Goal: Check status: Check status

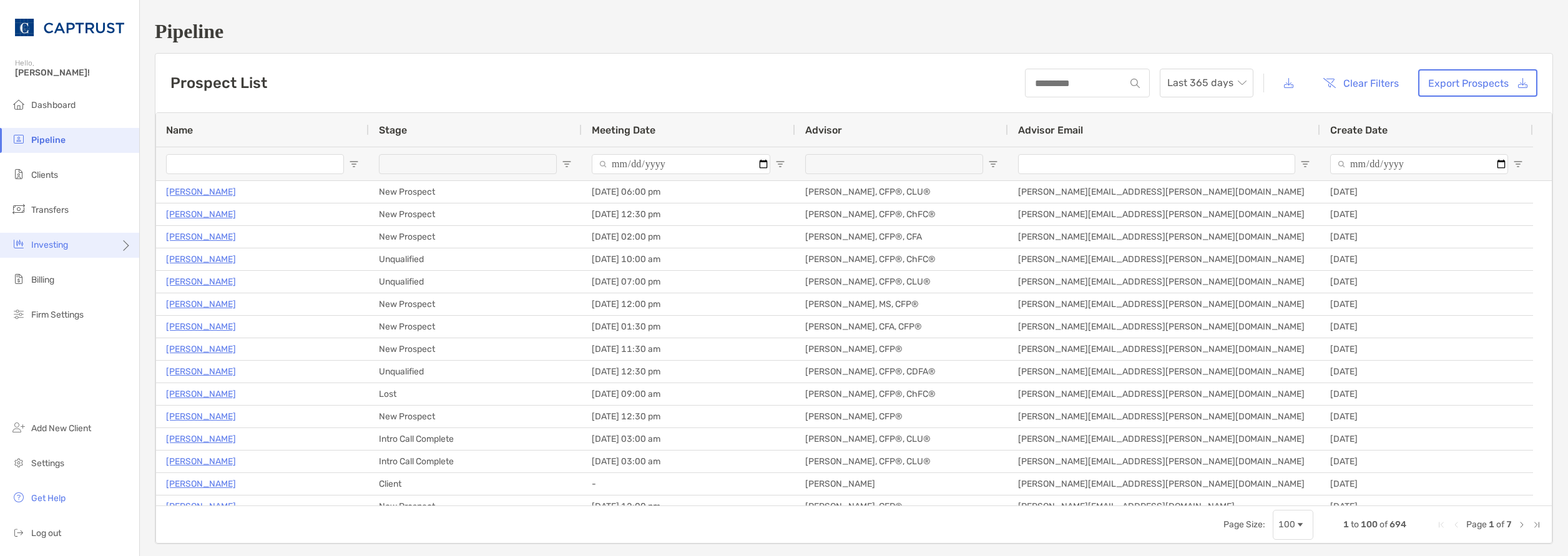
click at [98, 248] on div "Investing" at bounding box center [70, 245] width 139 height 25
click at [180, 268] on span "Rebalancing" at bounding box center [175, 270] width 50 height 10
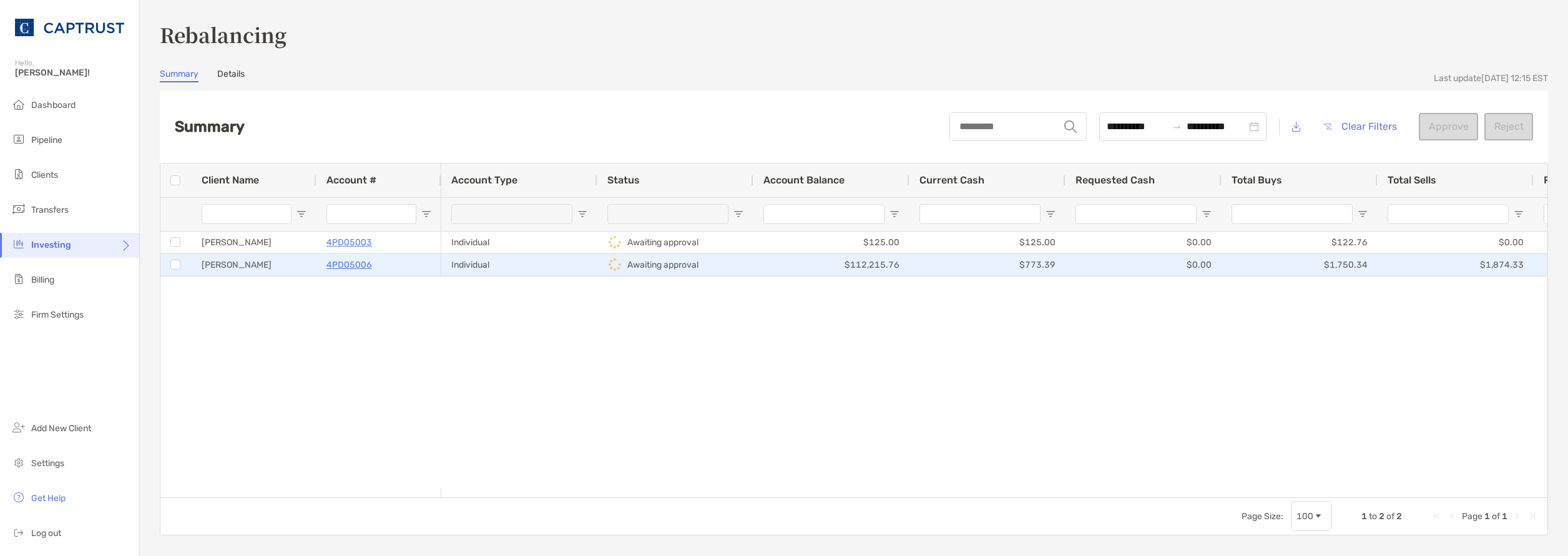
drag, startPoint x: 353, startPoint y: 264, endPoint x: 346, endPoint y: 278, distance: 15.7
click at [353, 264] on p "4PD05006" at bounding box center [349, 265] width 45 height 16
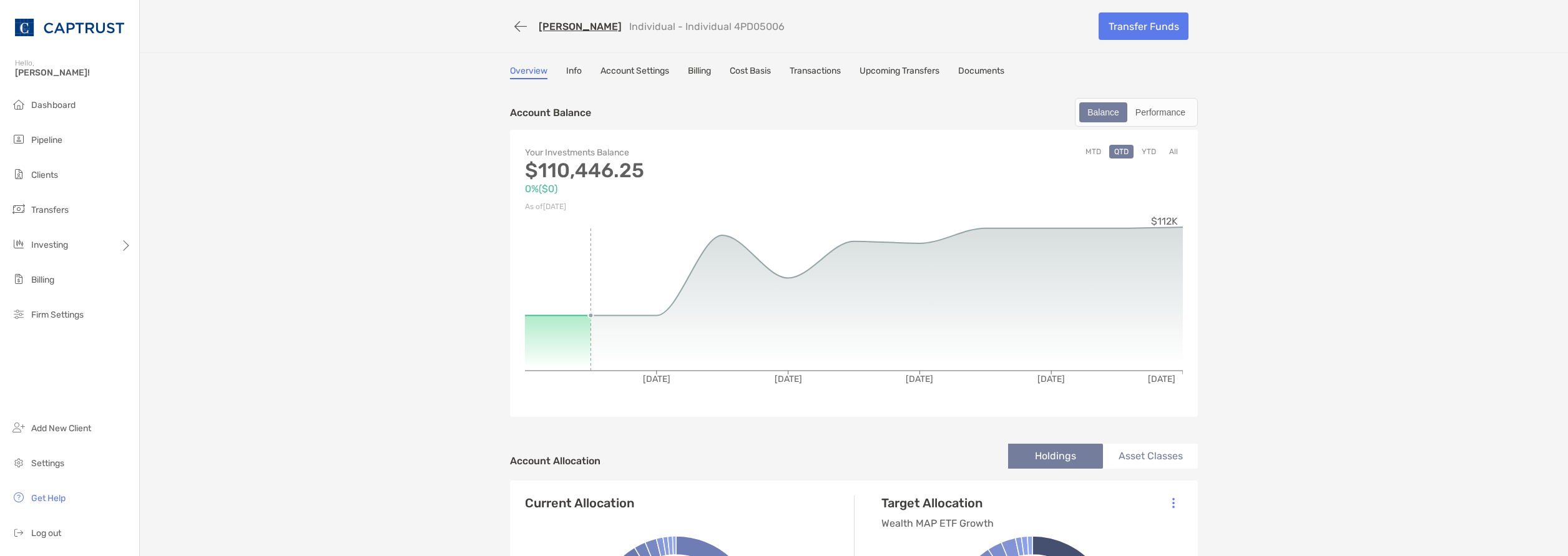
click at [580, 19] on div "[PERSON_NAME] Individual - Individual 4PD05006" at bounding box center [799, 26] width 579 height 23
click at [579, 29] on link "[PERSON_NAME]" at bounding box center [580, 27] width 83 height 12
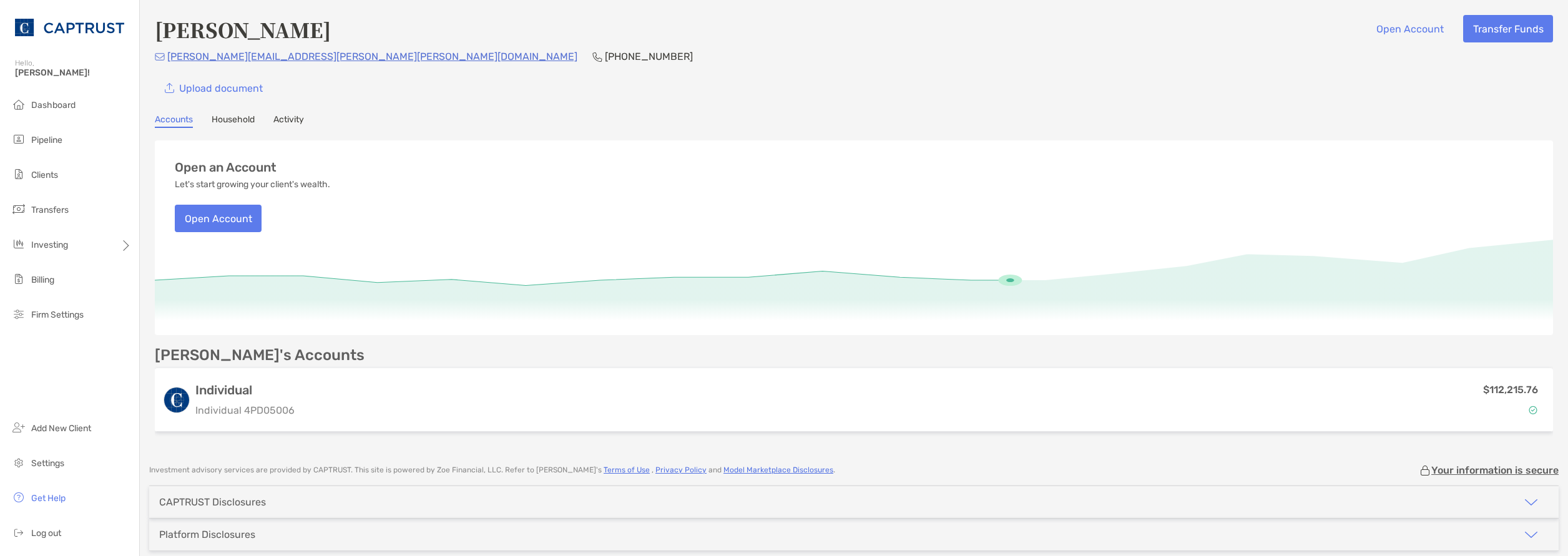
click at [220, 113] on div "Ronald Knight Open Account Transfer Funds ron.knight@whiting-turner.com (216) 7…" at bounding box center [854, 225] width 1429 height 452
drag, startPoint x: 238, startPoint y: 120, endPoint x: 258, endPoint y: 123, distance: 20.2
click at [238, 120] on link "Household" at bounding box center [232, 121] width 43 height 14
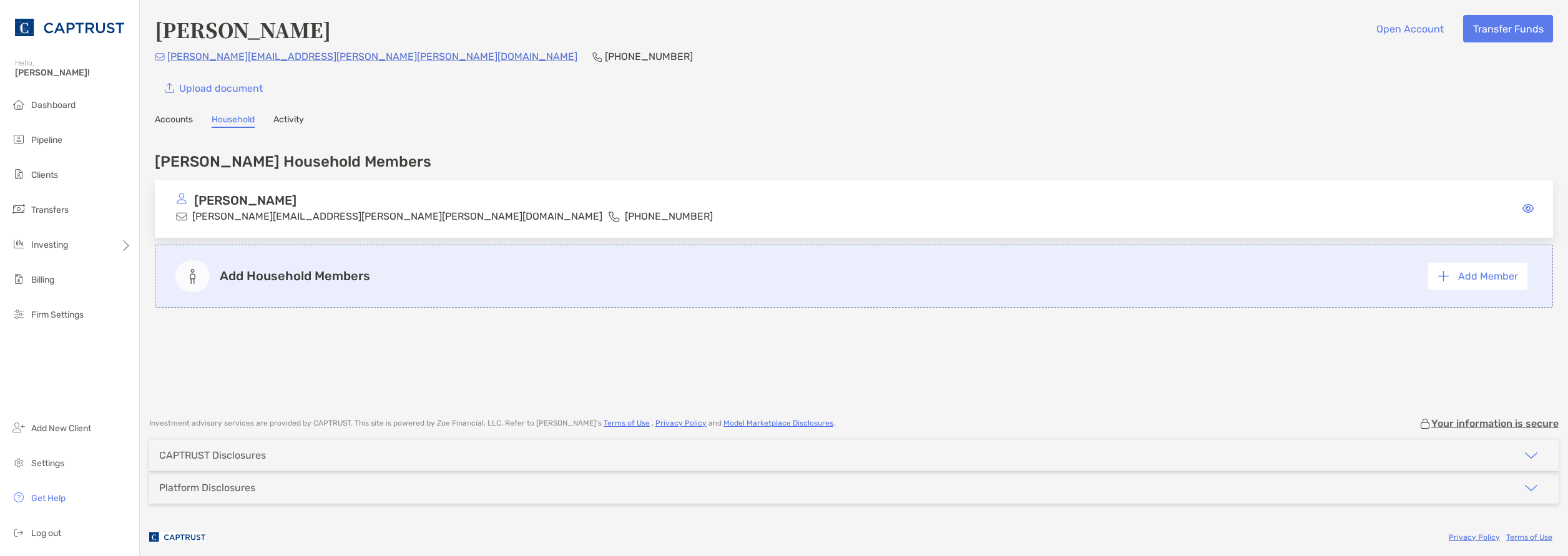
click at [299, 122] on link "Activity" at bounding box center [288, 121] width 30 height 14
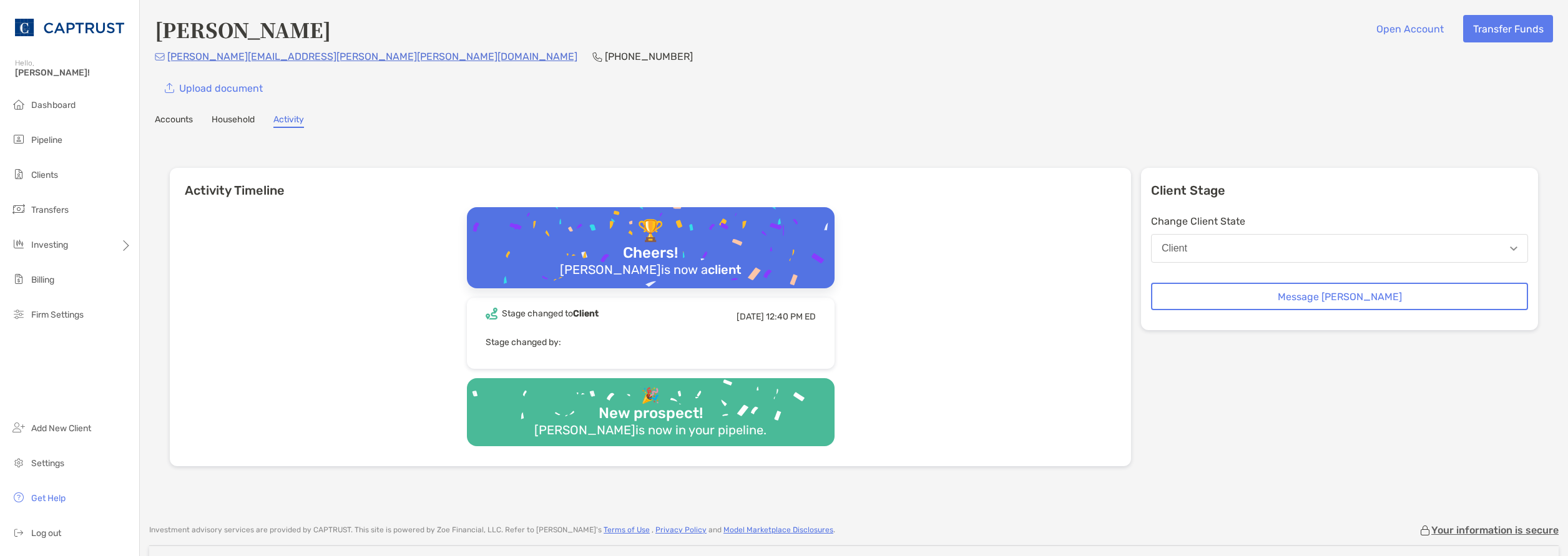
click at [171, 120] on link "Accounts" at bounding box center [174, 121] width 38 height 14
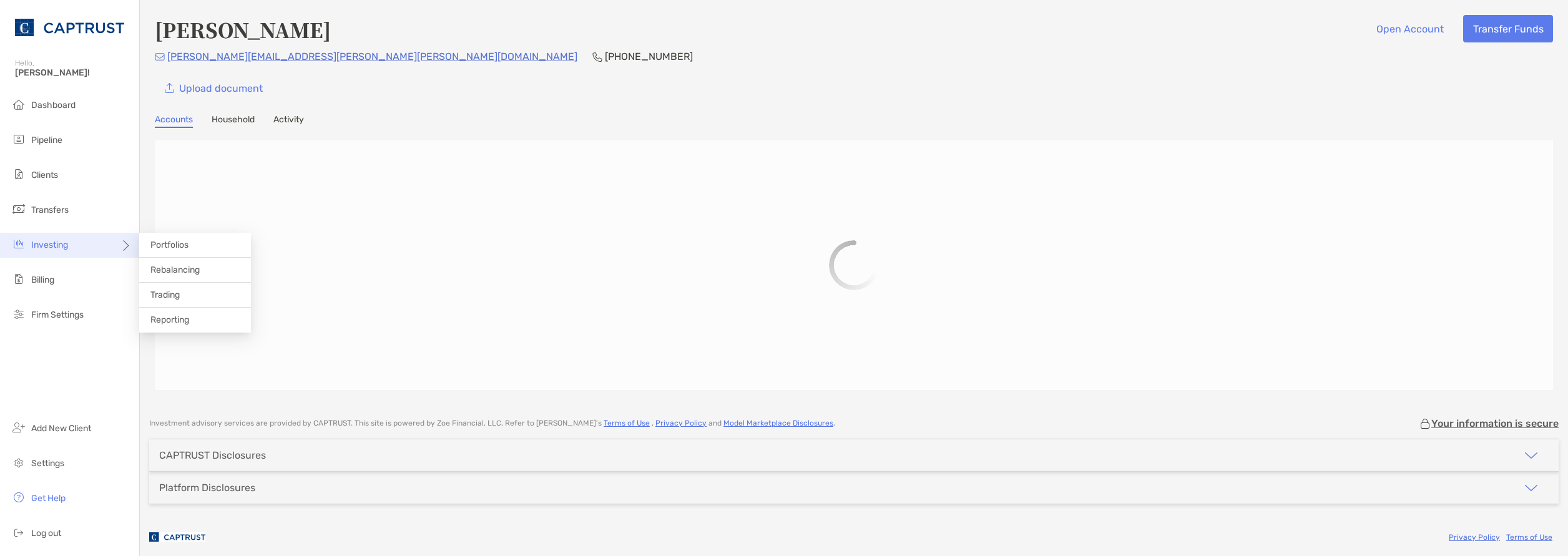
click at [70, 251] on div "Investing" at bounding box center [70, 245] width 139 height 25
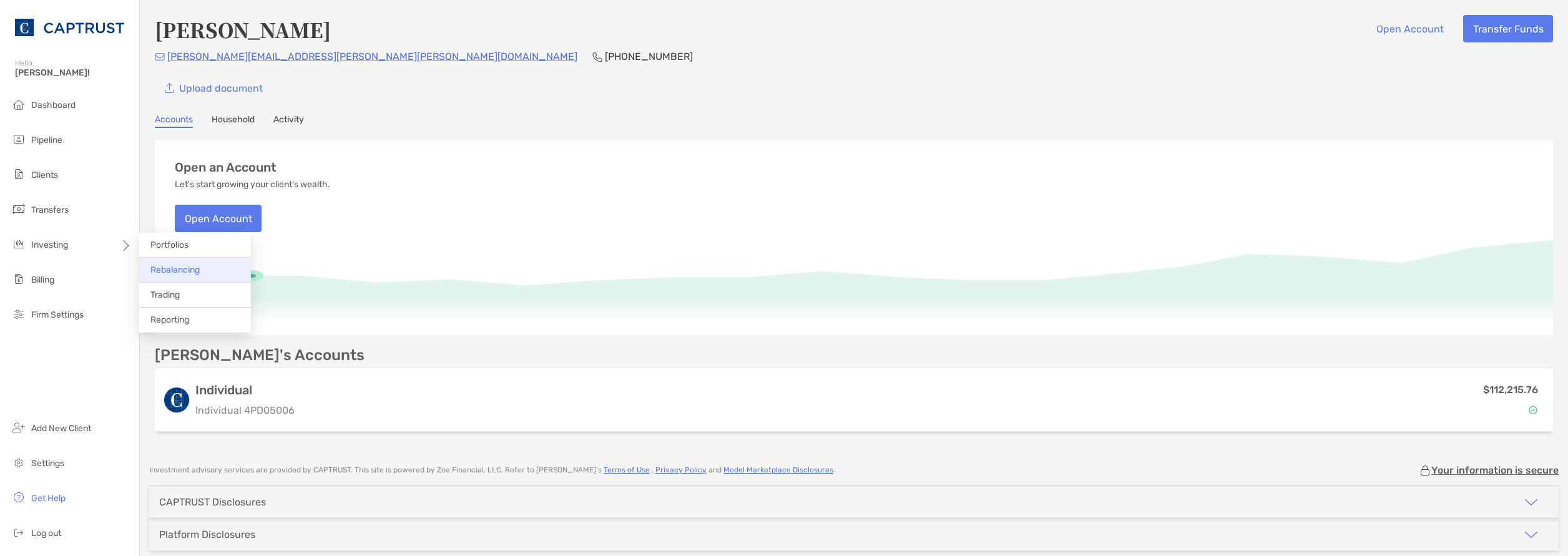
click at [191, 269] on span "Rebalancing" at bounding box center [175, 270] width 50 height 10
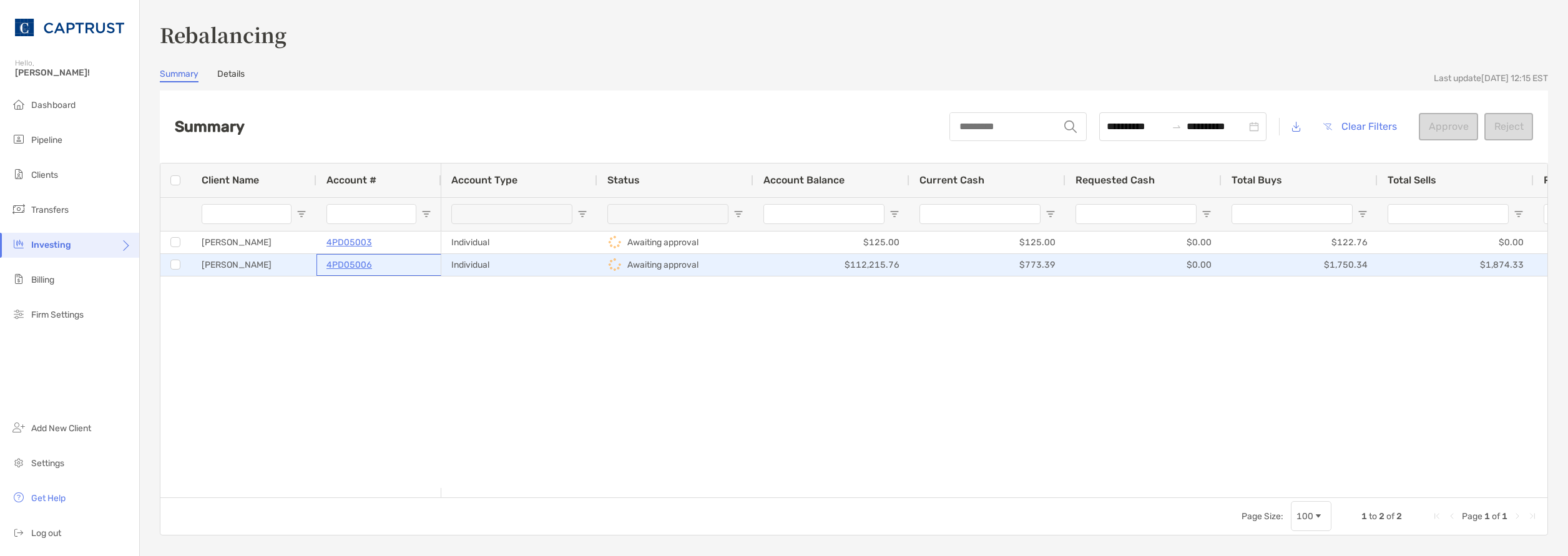
click at [354, 264] on p "4PD05006" at bounding box center [349, 265] width 45 height 16
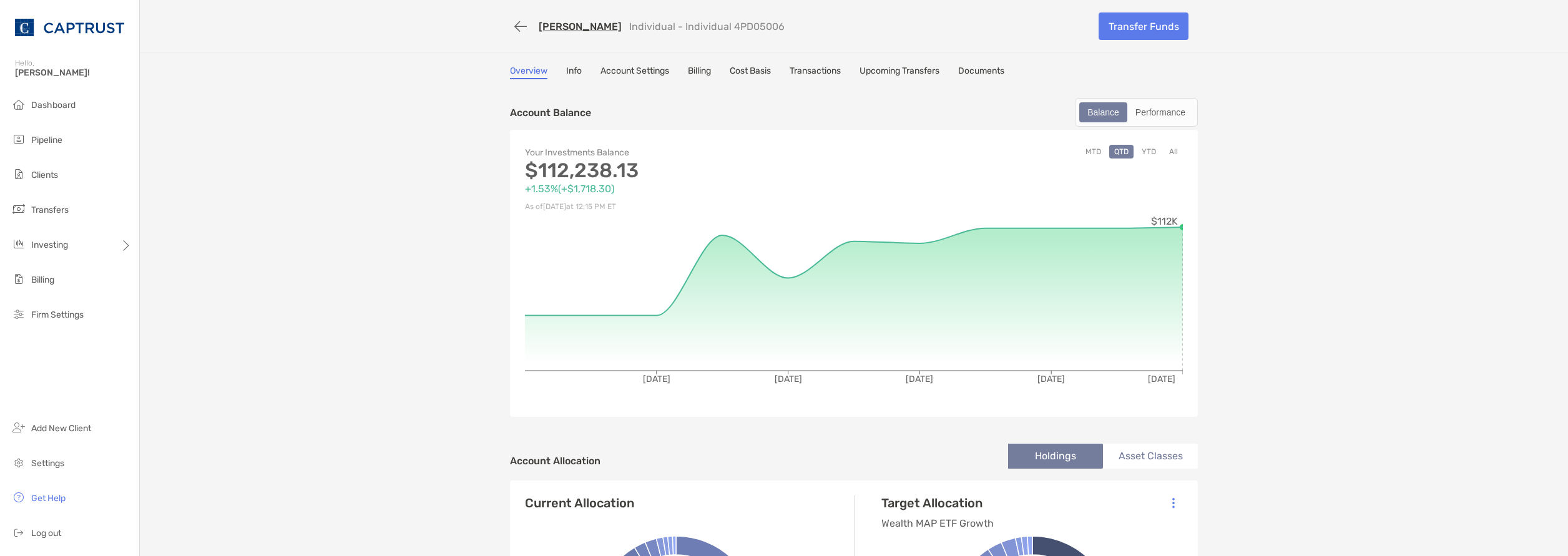
click at [566, 71] on link "Info" at bounding box center [574, 72] width 16 height 14
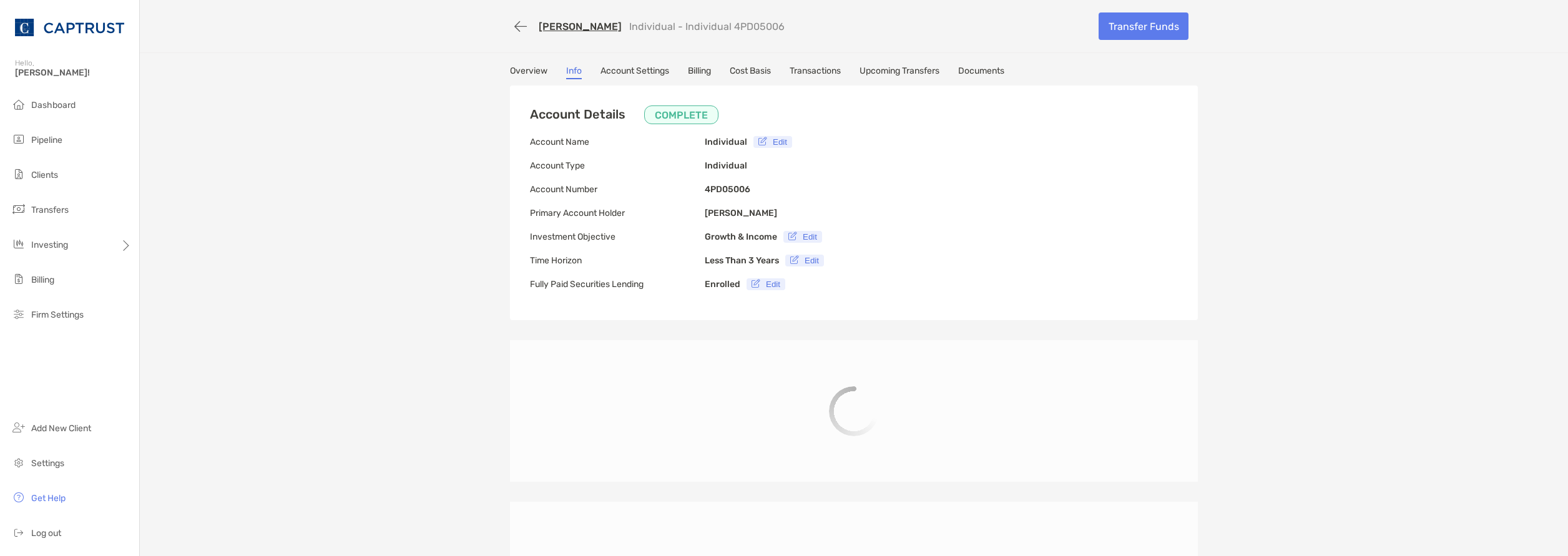
type input "**********"
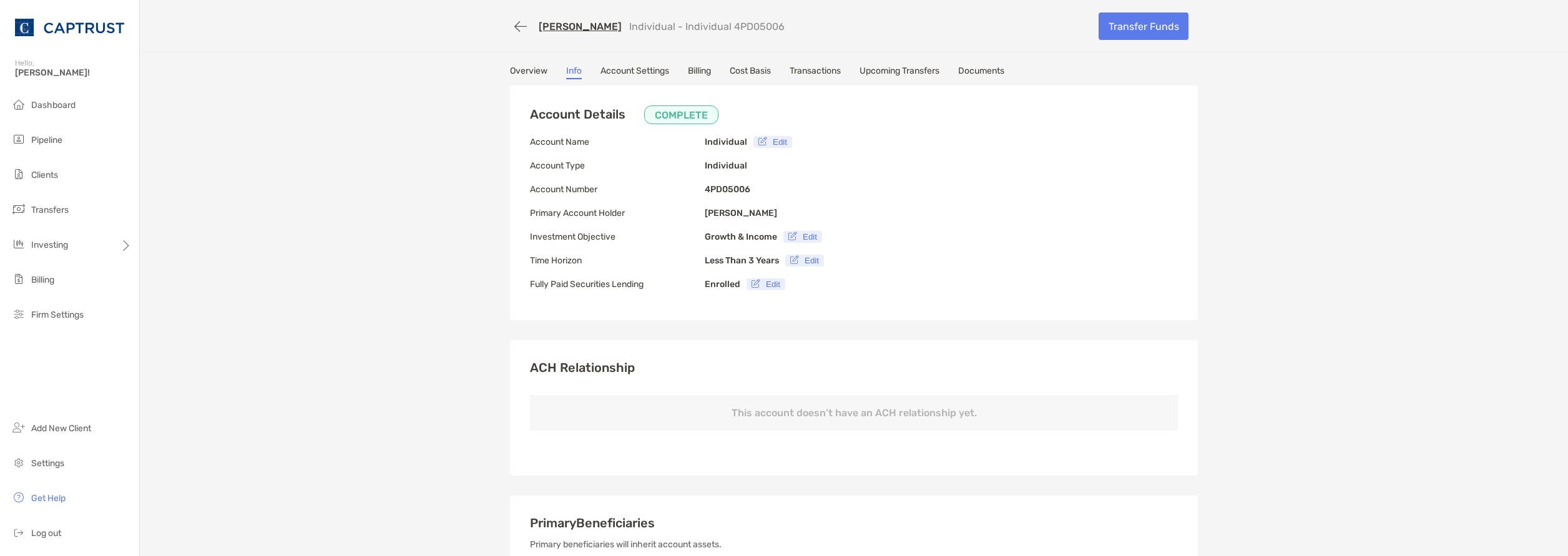
drag, startPoint x: 979, startPoint y: 69, endPoint x: 979, endPoint y: 80, distance: 11.0
click at [979, 70] on link "Documents" at bounding box center [981, 72] width 46 height 14
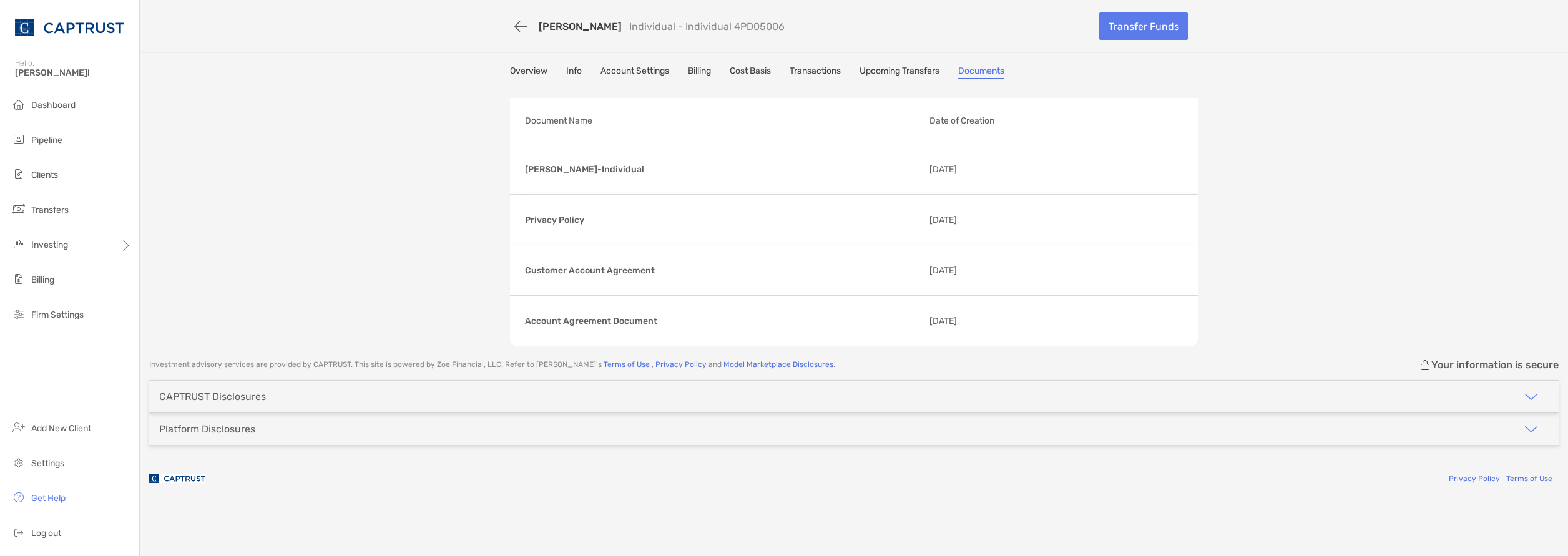
click at [609, 75] on link "Account Settings" at bounding box center [635, 72] width 69 height 14
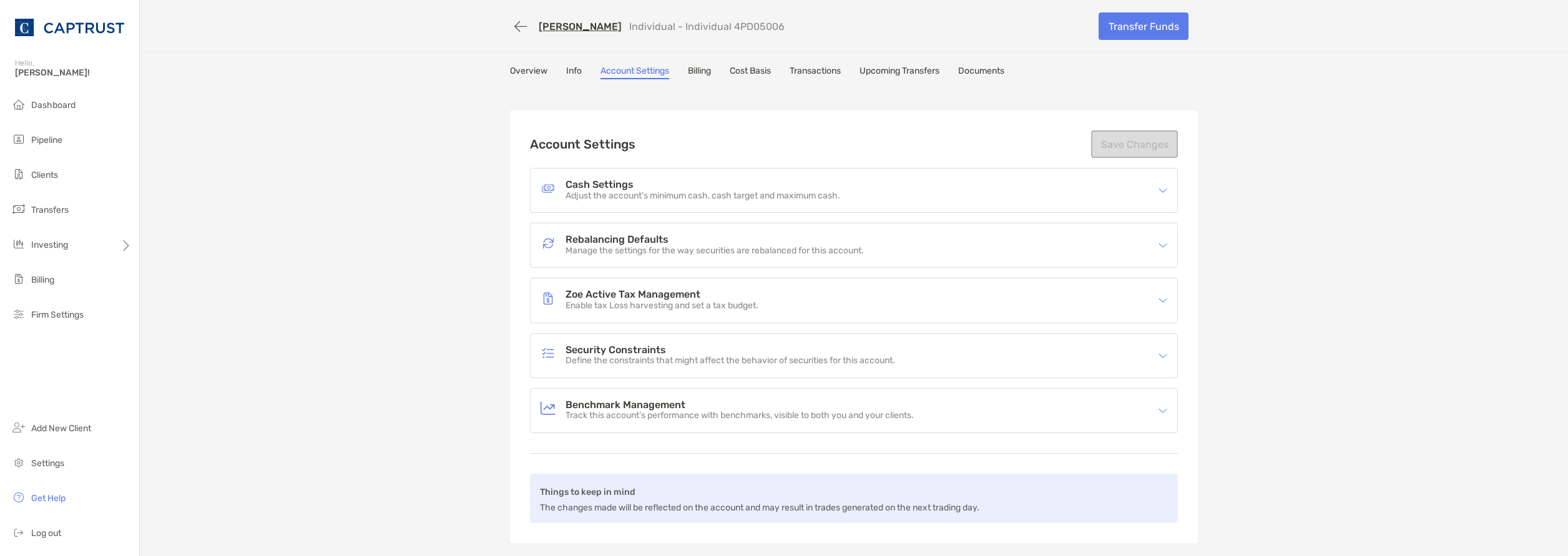
click at [573, 71] on link "Info" at bounding box center [574, 72] width 16 height 14
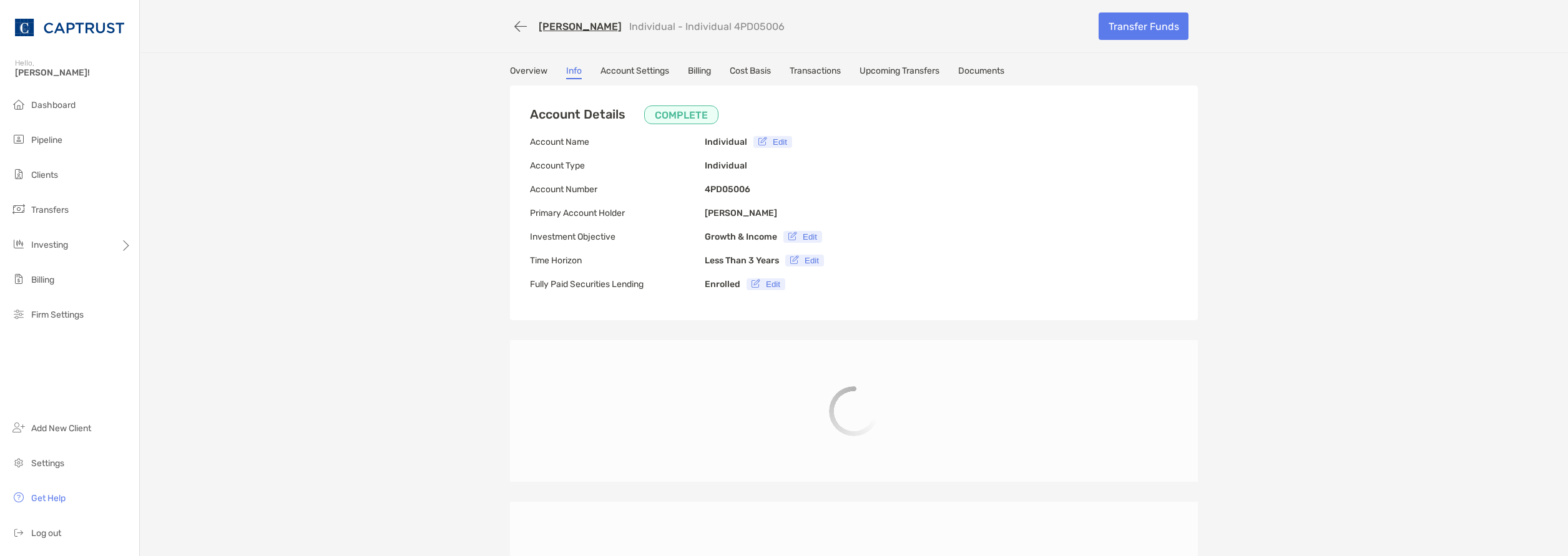
type input "**********"
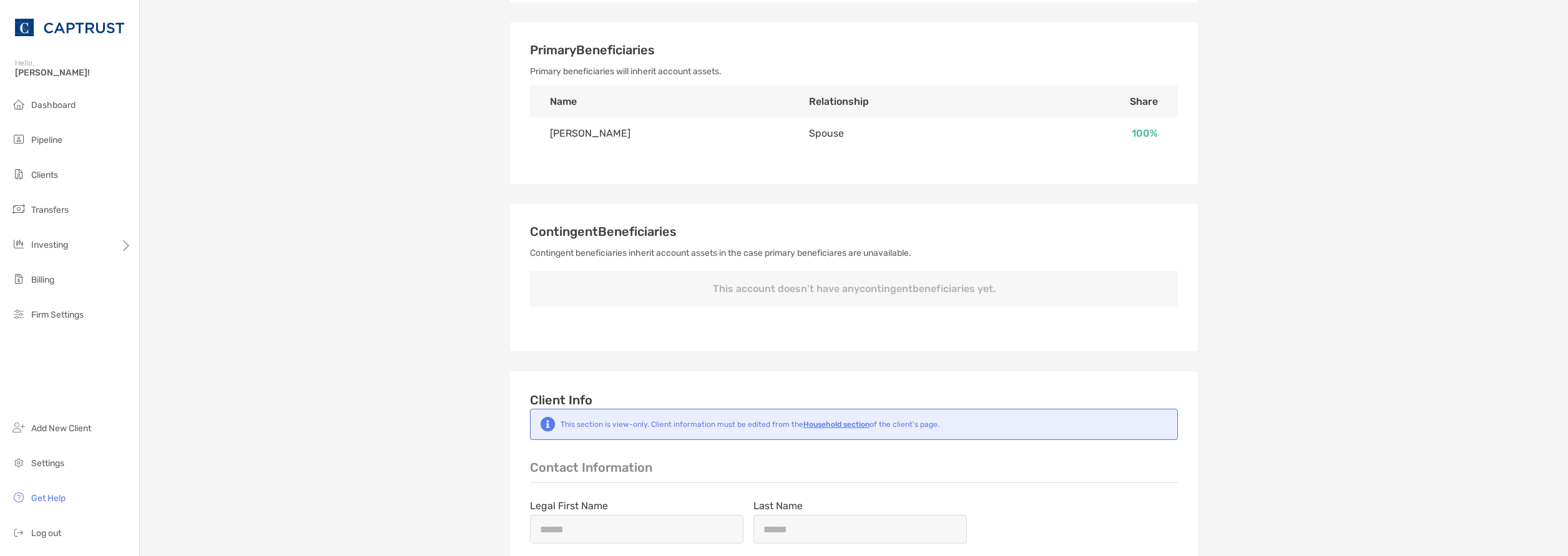
scroll to position [456, 0]
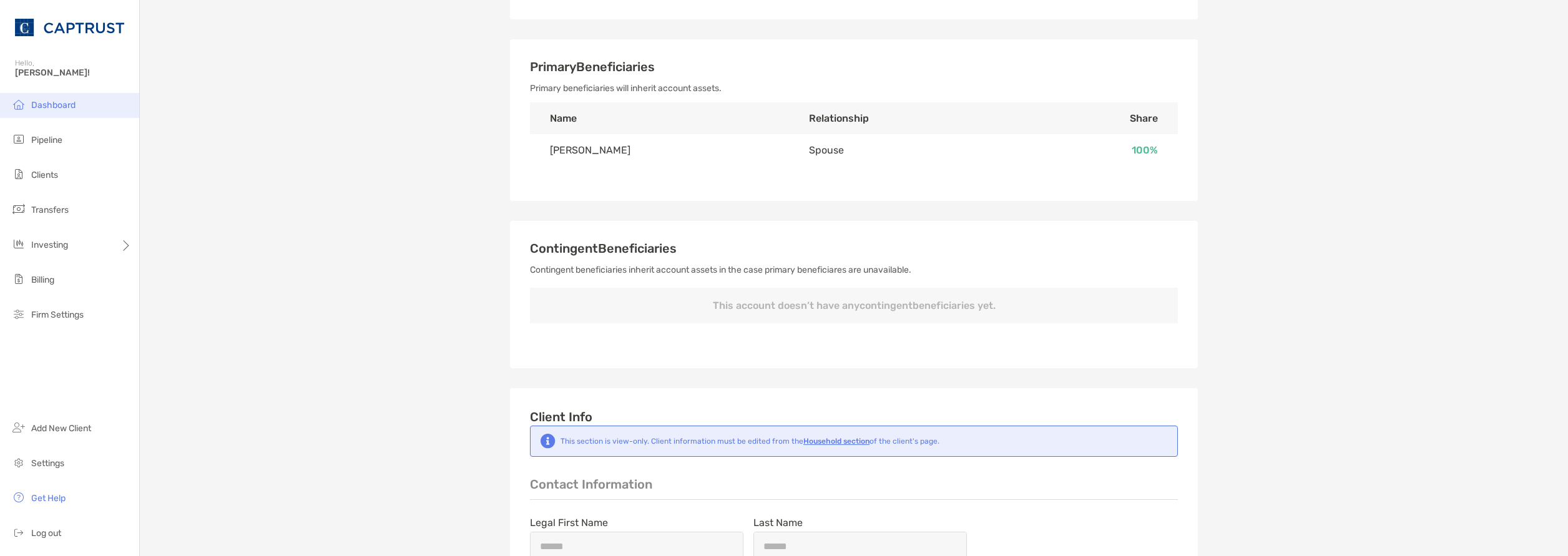
click at [60, 111] on li "Dashboard" at bounding box center [70, 105] width 139 height 25
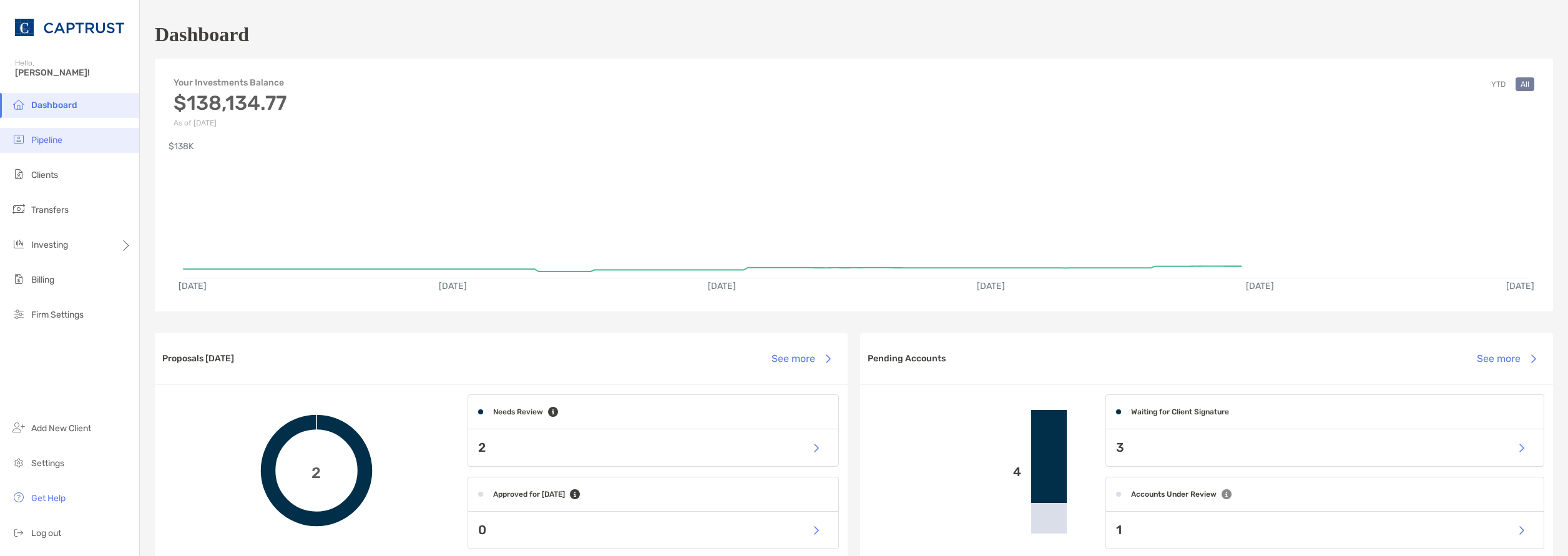
click at [50, 147] on li "Pipeline" at bounding box center [70, 140] width 139 height 25
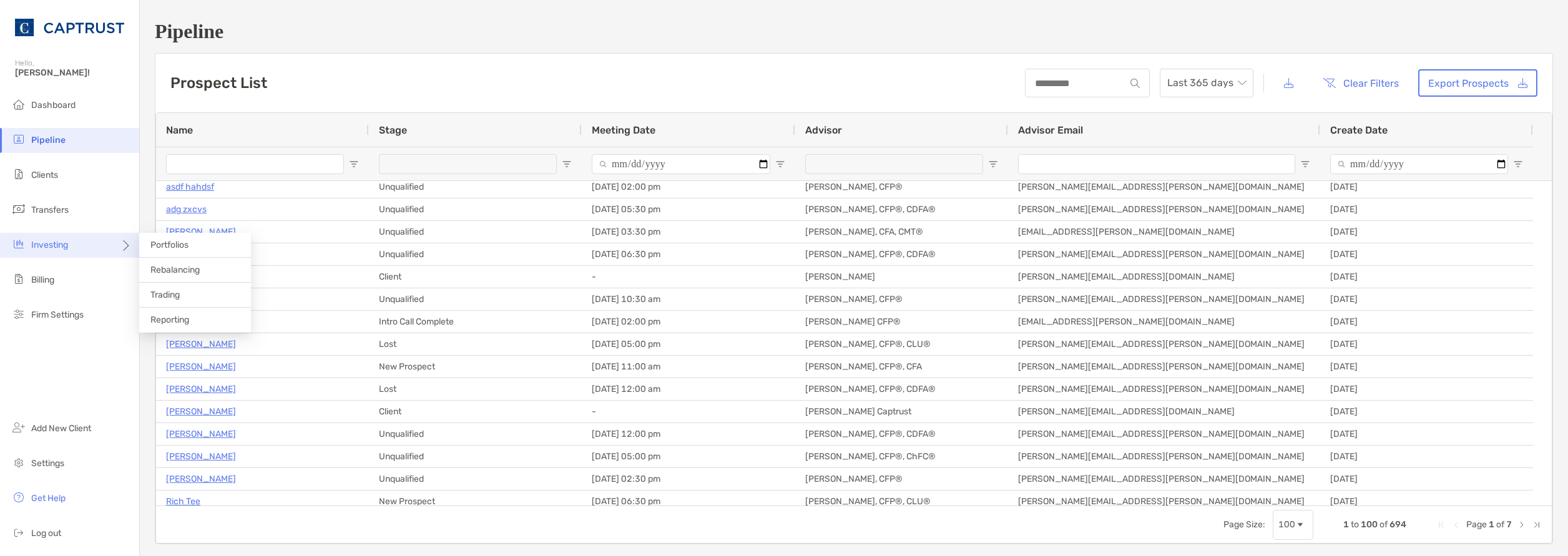
click at [86, 251] on div "Investing" at bounding box center [70, 245] width 139 height 25
click at [186, 269] on span "Rebalancing" at bounding box center [175, 270] width 50 height 10
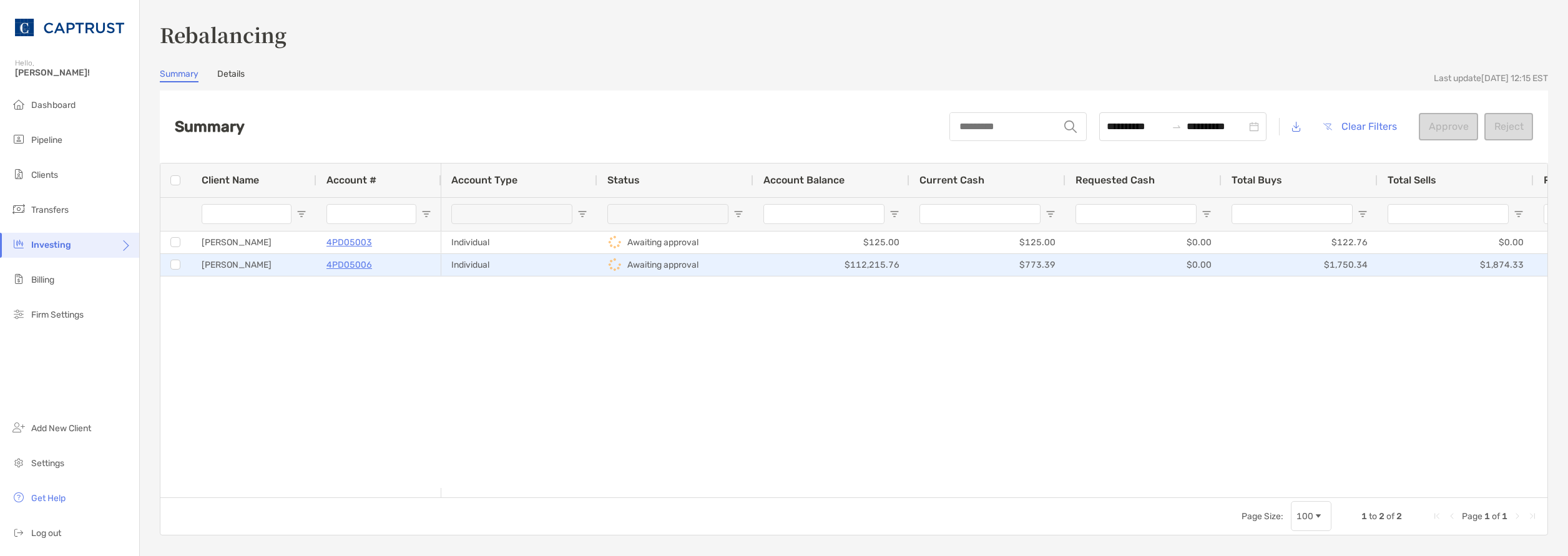
click at [219, 259] on div "[PERSON_NAME]" at bounding box center [253, 265] width 124 height 22
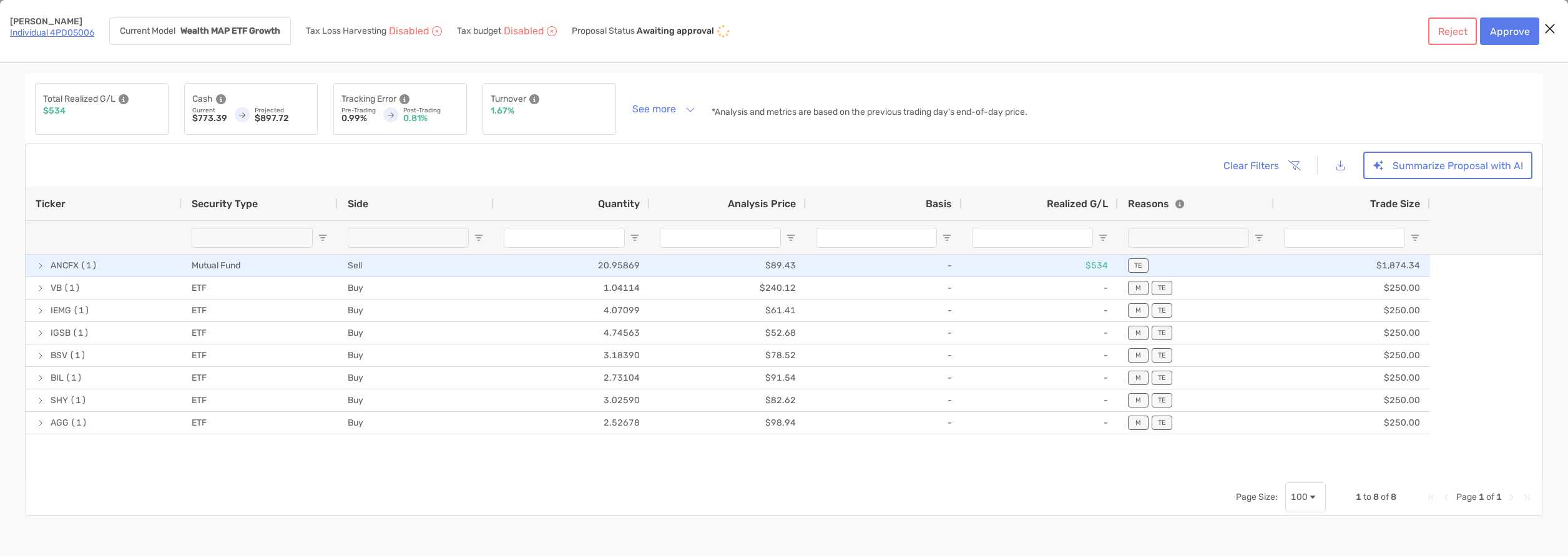
click at [338, 259] on div "Mutual Fund" at bounding box center [259, 265] width 156 height 22
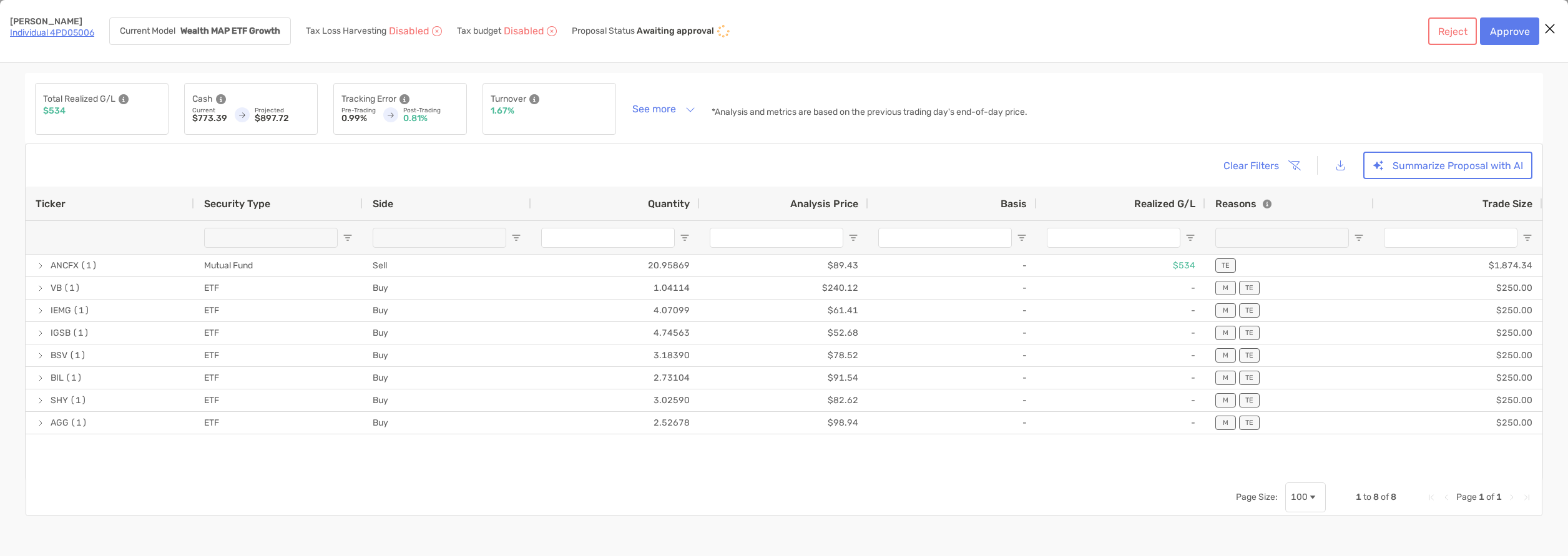
click at [71, 30] on link "Individual 4PD05006" at bounding box center [51, 33] width 84 height 10
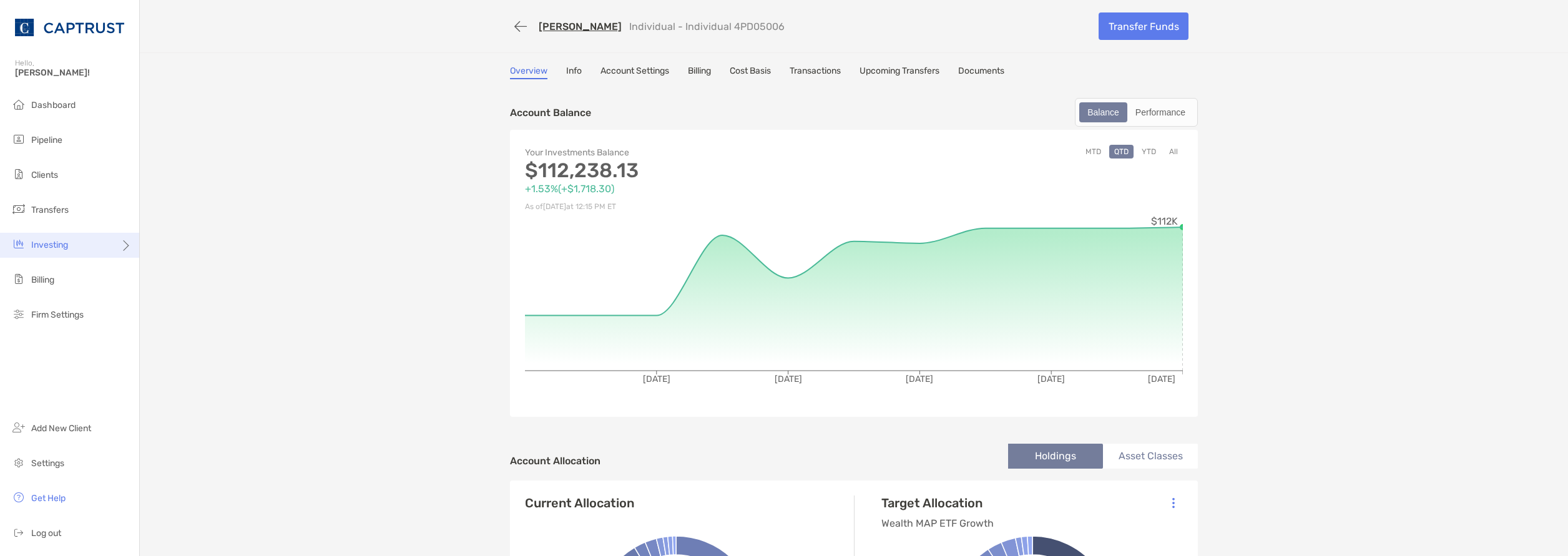
click at [107, 246] on div "Investing" at bounding box center [70, 245] width 139 height 25
click at [168, 271] on span "Rebalancing" at bounding box center [175, 270] width 50 height 10
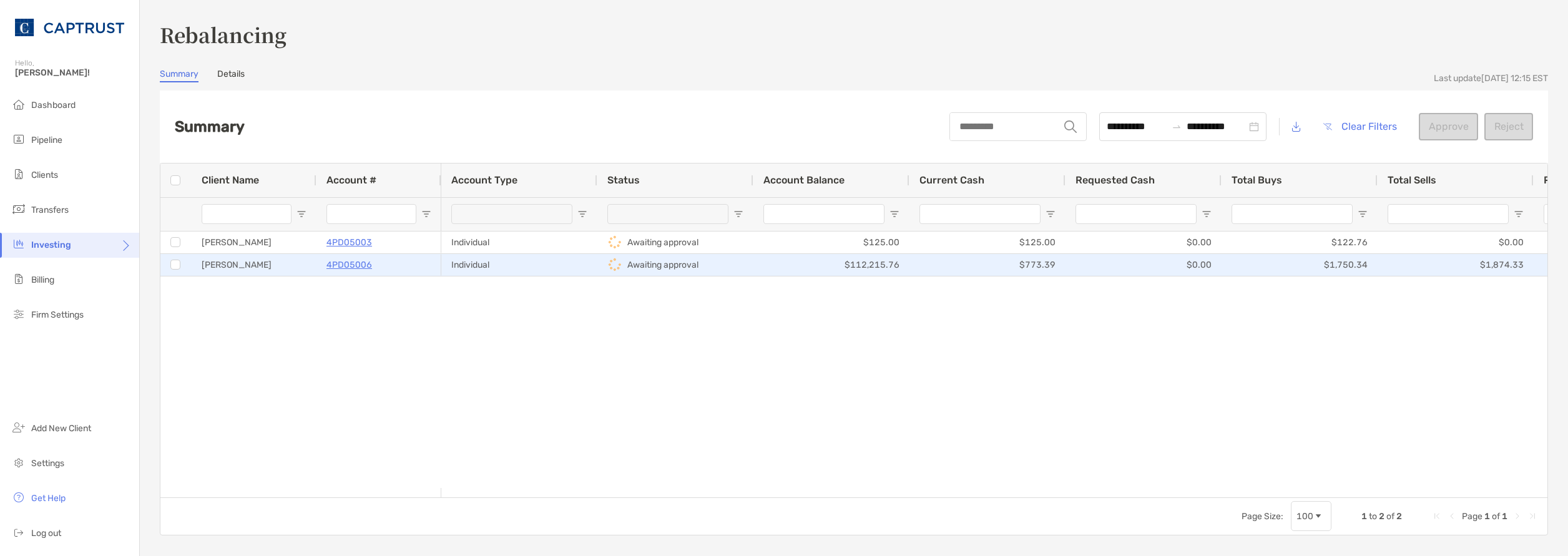
click at [360, 265] on p "4PD05006" at bounding box center [349, 265] width 45 height 16
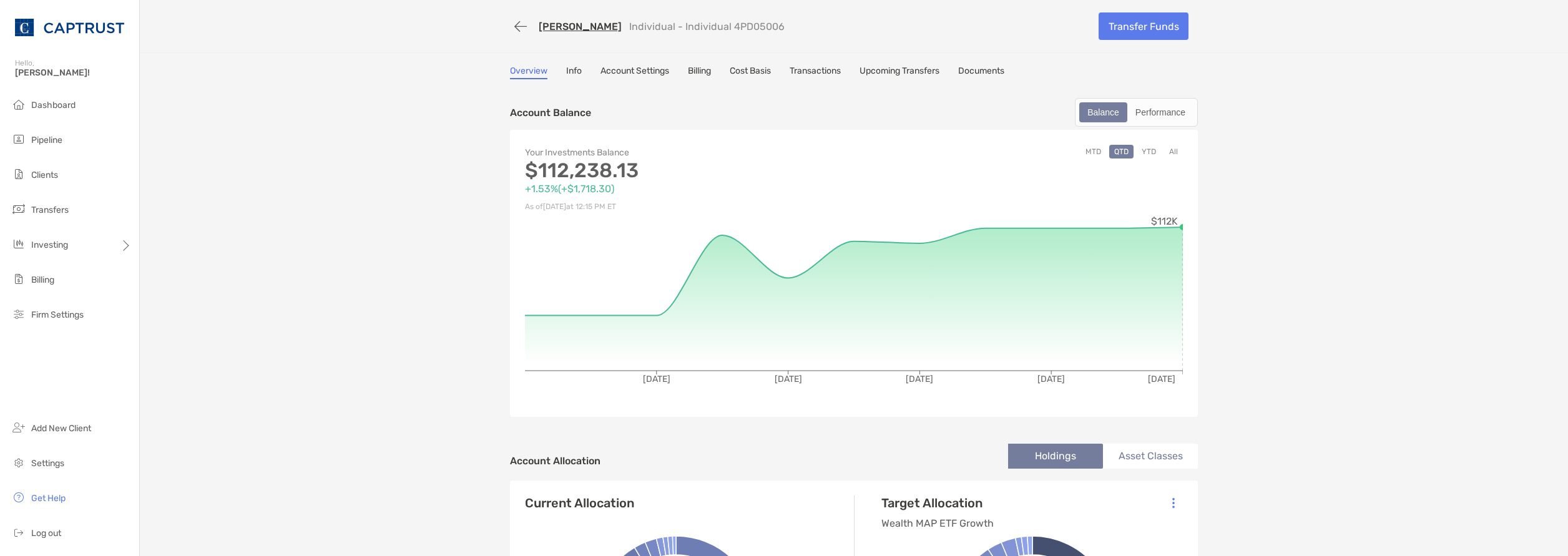
click at [580, 73] on div "Overview Info Account Settings Billing Cost Basis Transactions Upcoming Transfe…" at bounding box center [854, 72] width 688 height 14
click at [840, 72] on div "Overview Info Account Settings Billing Cost Basis Transactions Upcoming Transfe…" at bounding box center [854, 72] width 688 height 14
drag, startPoint x: 840, startPoint y: 72, endPoint x: 811, endPoint y: 68, distance: 29.3
click at [811, 68] on link "Transactions" at bounding box center [815, 72] width 51 height 14
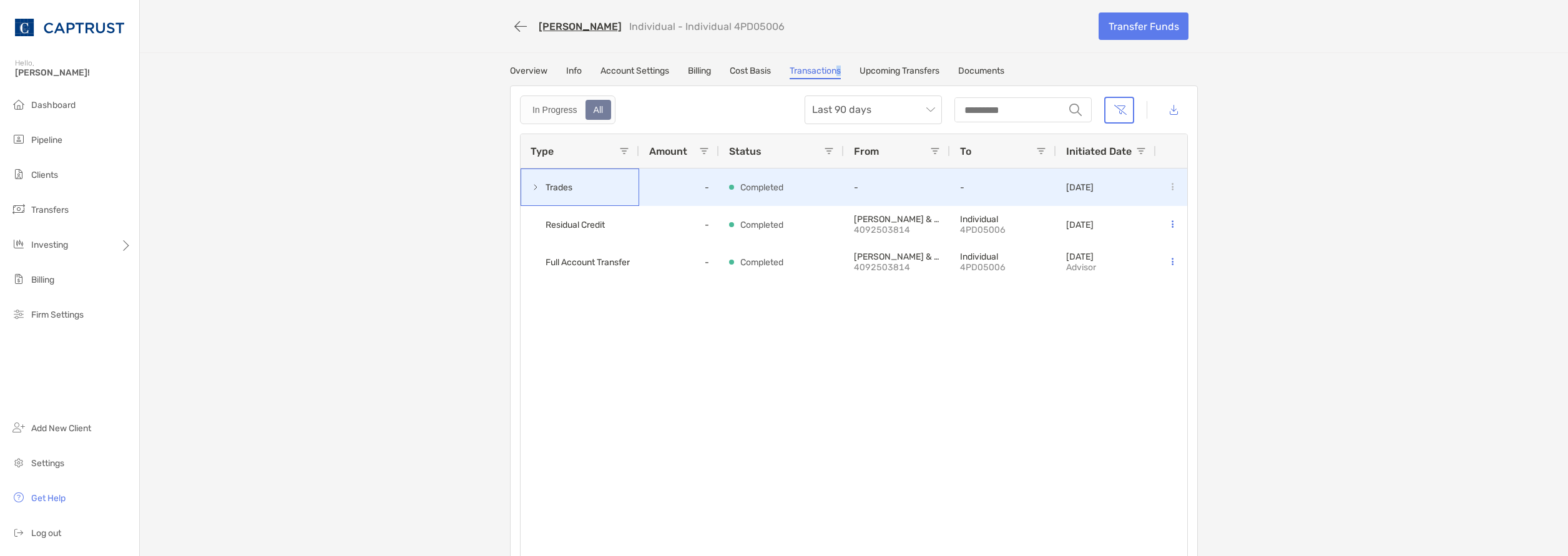
click at [532, 187] on span at bounding box center [535, 186] width 10 height 10
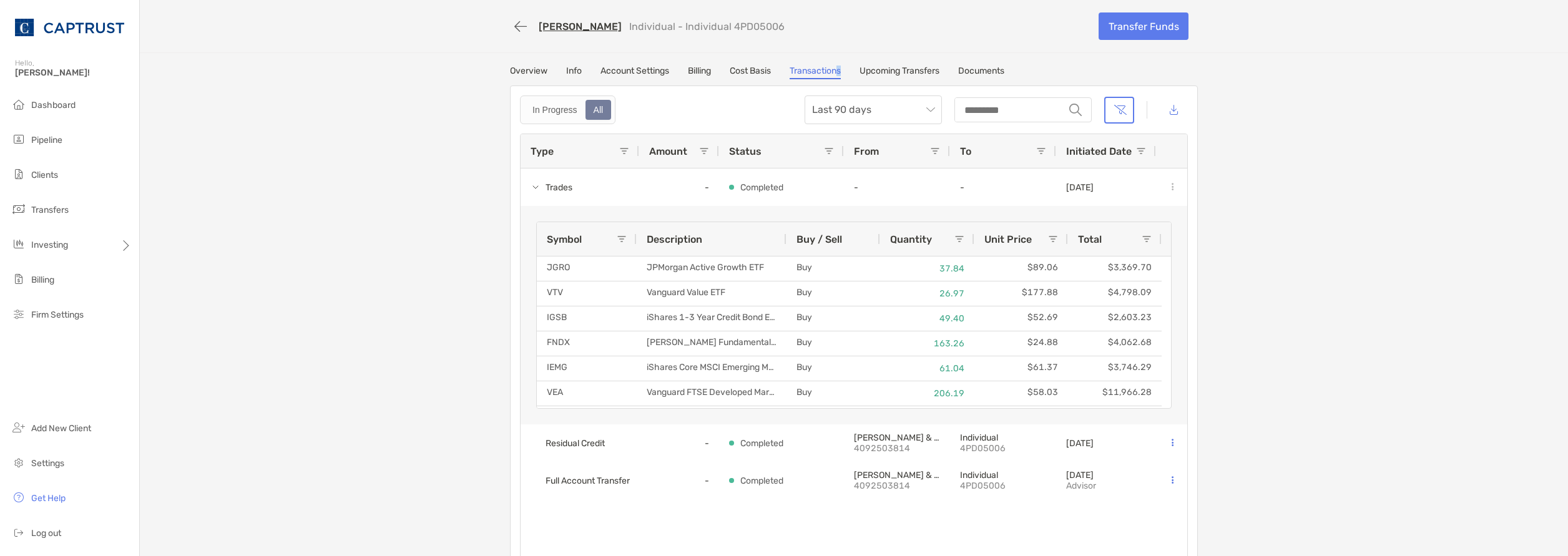
click at [515, 73] on link "Overview" at bounding box center [528, 72] width 37 height 14
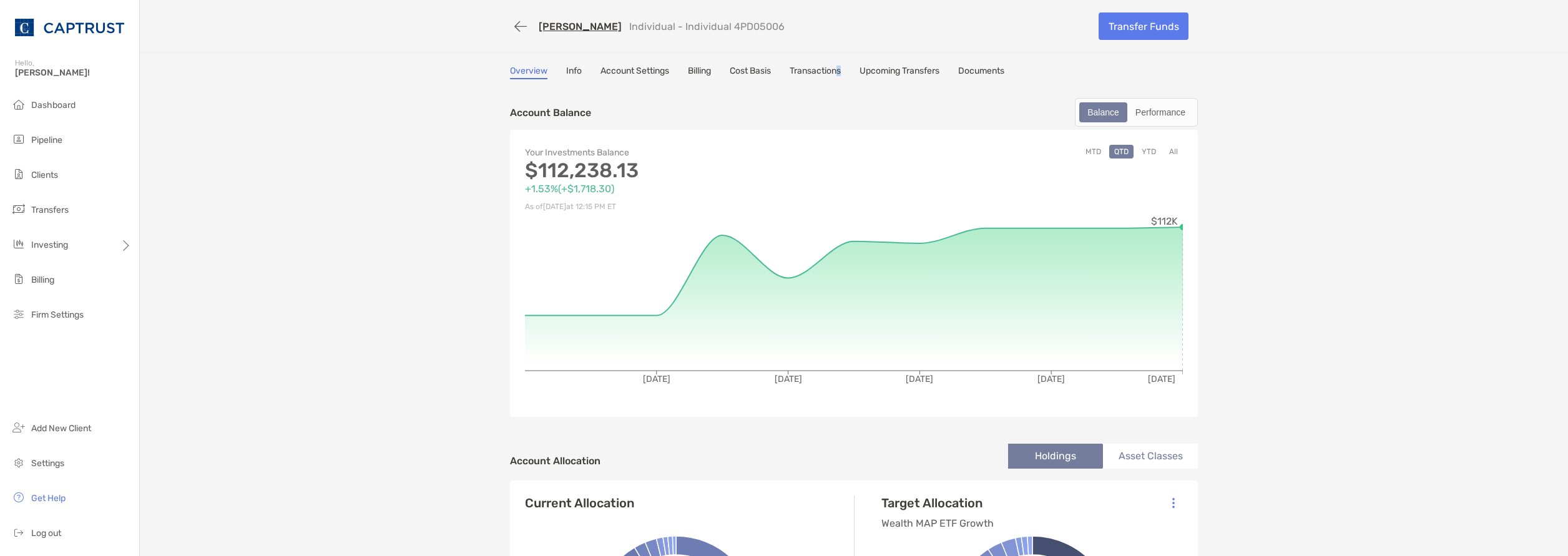
click at [806, 67] on link "Transactions" at bounding box center [815, 72] width 51 height 14
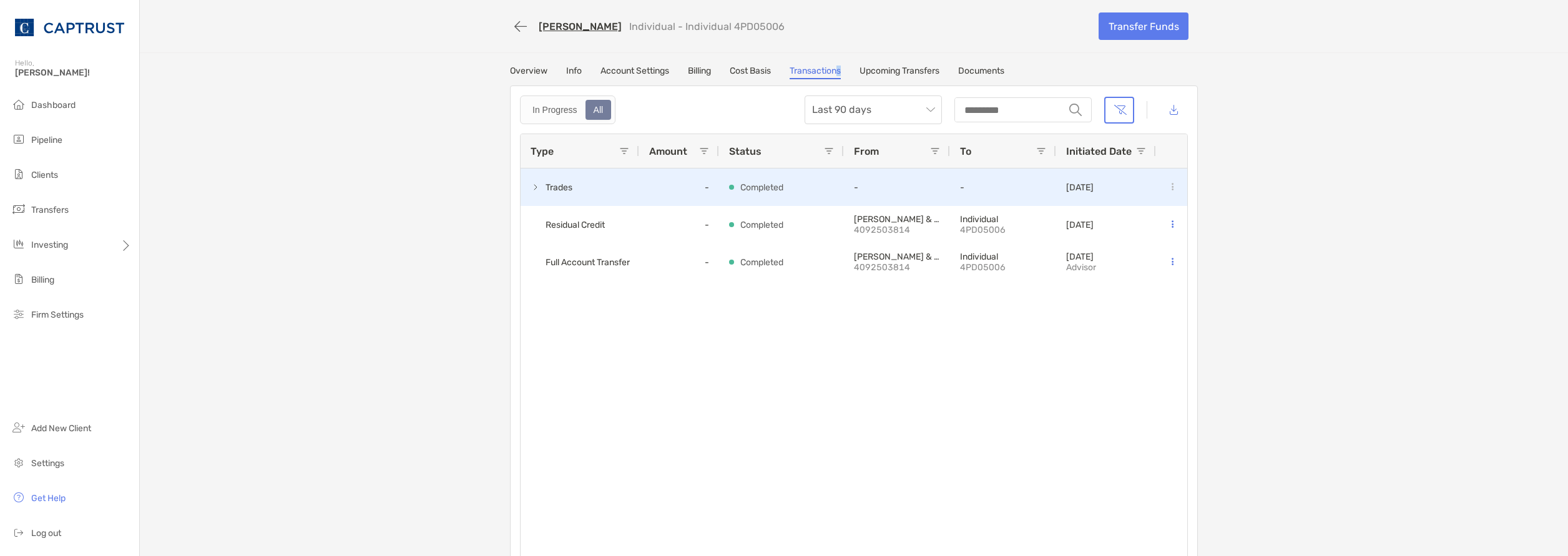
click at [530, 185] on span at bounding box center [535, 186] width 10 height 10
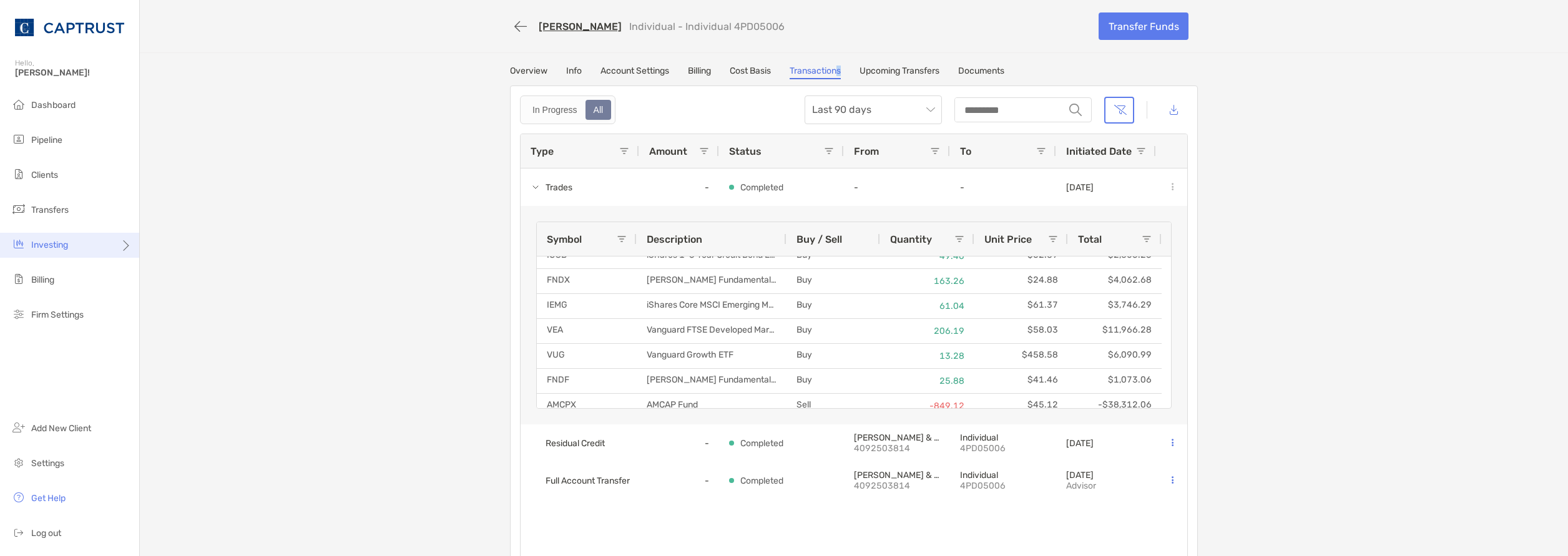
click at [114, 251] on div "Investing" at bounding box center [70, 245] width 139 height 25
click at [180, 275] on li "Rebalancing" at bounding box center [195, 270] width 111 height 25
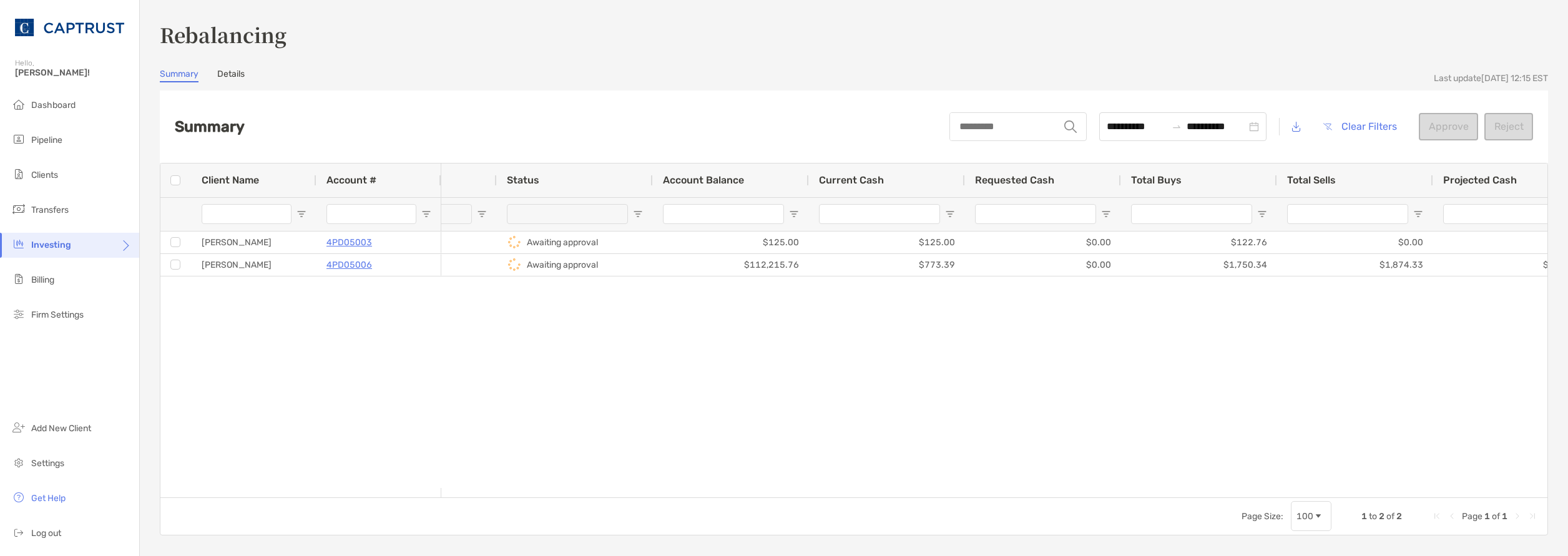
scroll to position [0, 321]
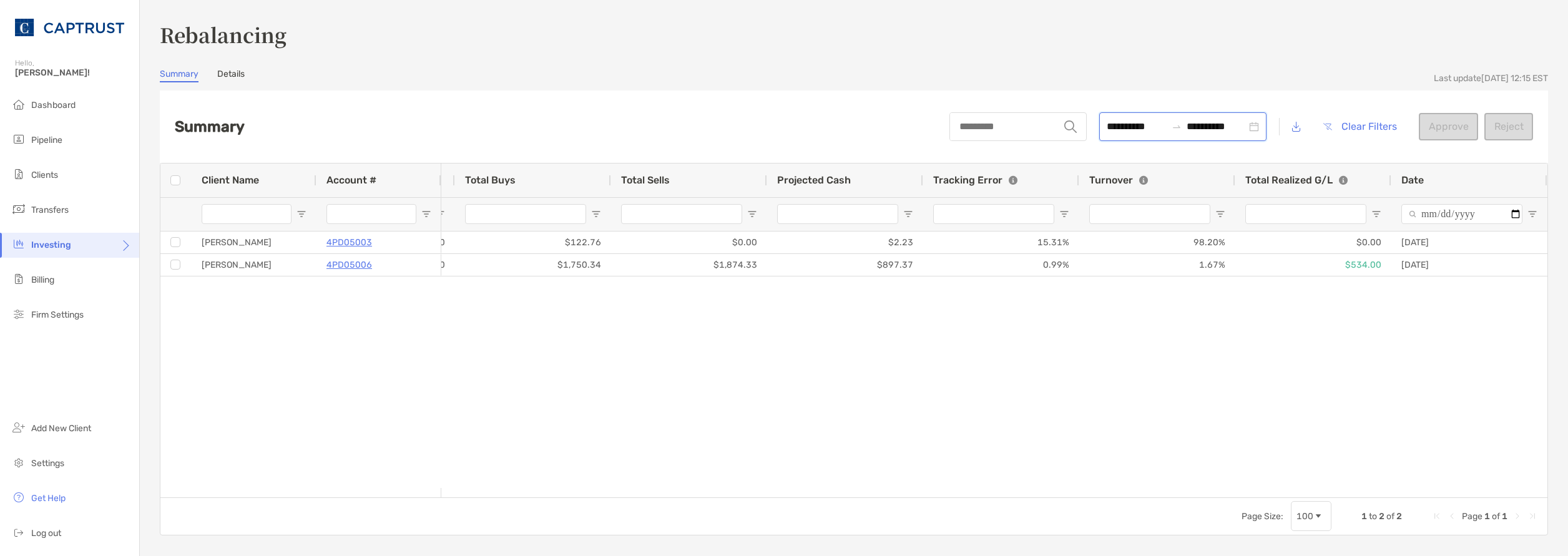
click at [1107, 128] on input "**********" at bounding box center [1136, 126] width 60 height 16
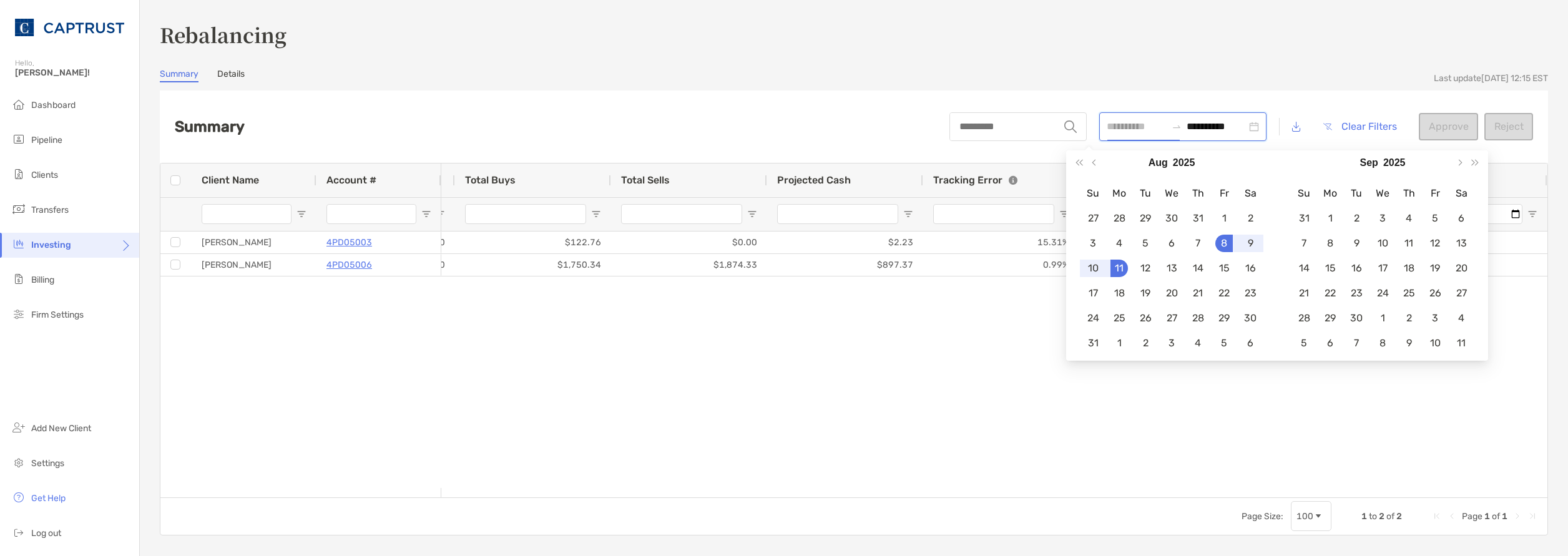
type input "**********"
click at [1216, 245] on div "8" at bounding box center [1224, 244] width 17 height 17
type input "**********"
click at [1153, 239] on div "5" at bounding box center [1146, 244] width 17 height 17
type input "**********"
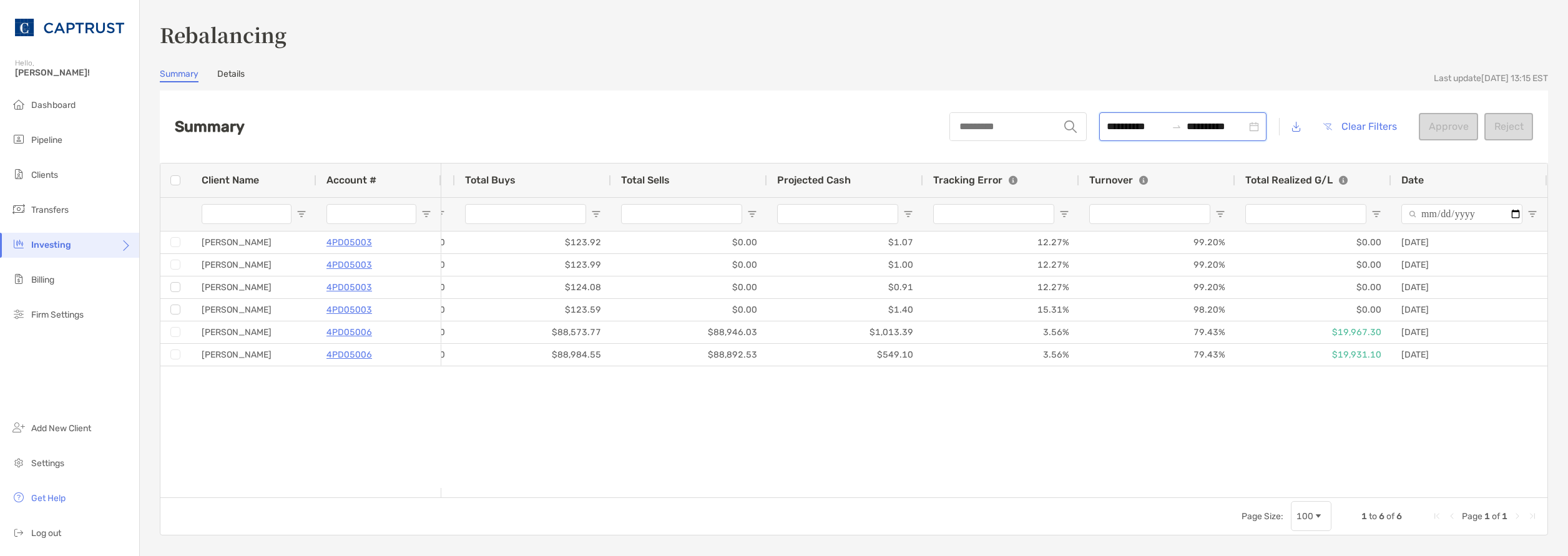
click at [1187, 129] on input "**********" at bounding box center [1216, 126] width 60 height 16
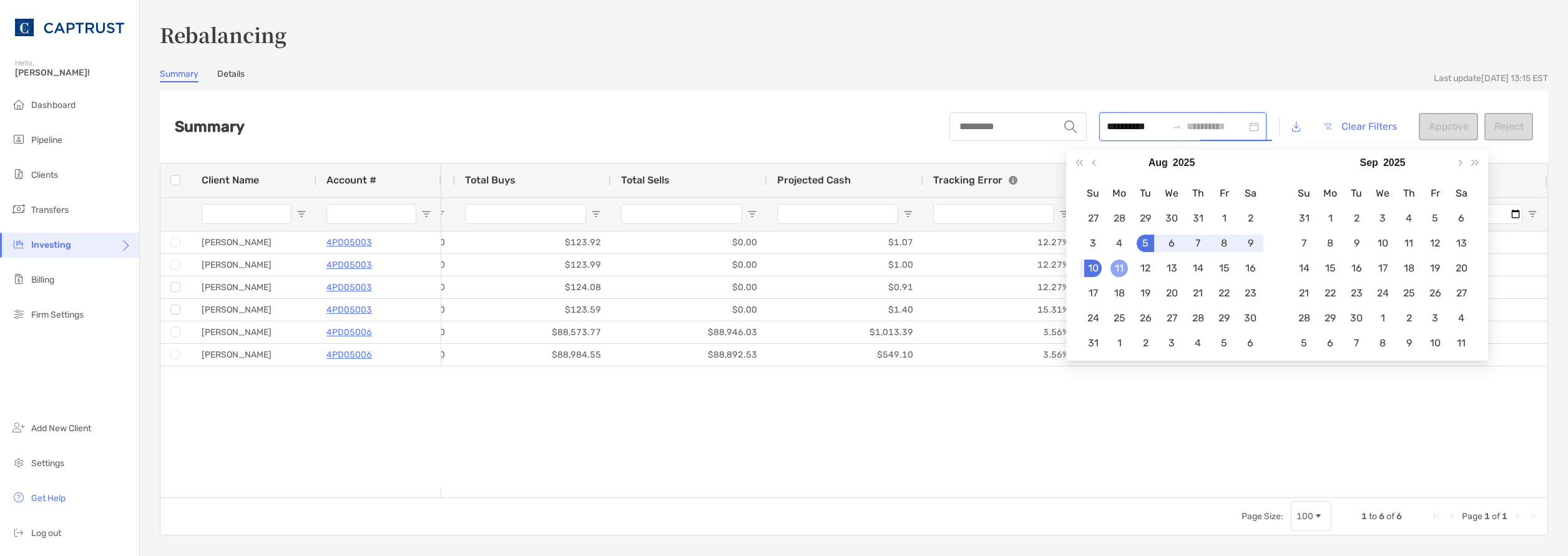
type input "**********"
click at [1114, 268] on div "11" at bounding box center [1120, 268] width 17 height 17
click at [1126, 124] on input "**********" at bounding box center [1136, 126] width 60 height 16
type input "**********"
click at [1117, 265] on div "11" at bounding box center [1120, 268] width 17 height 17
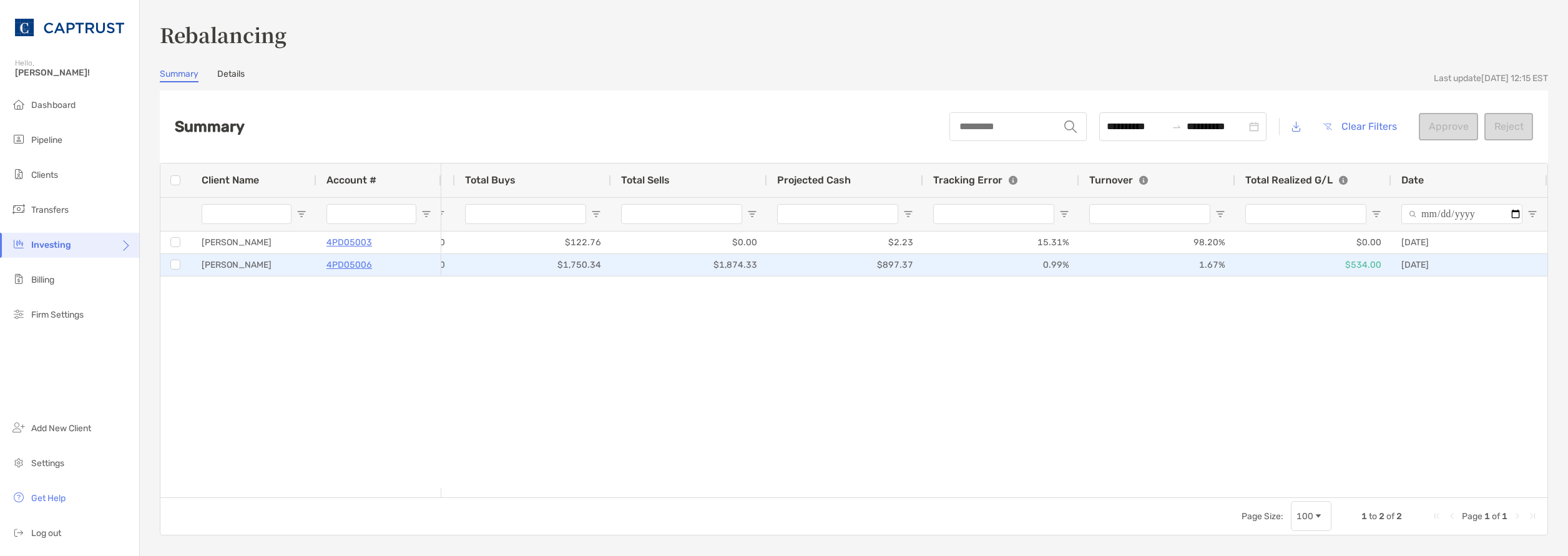
click at [343, 264] on p "4PD05006" at bounding box center [349, 265] width 45 height 16
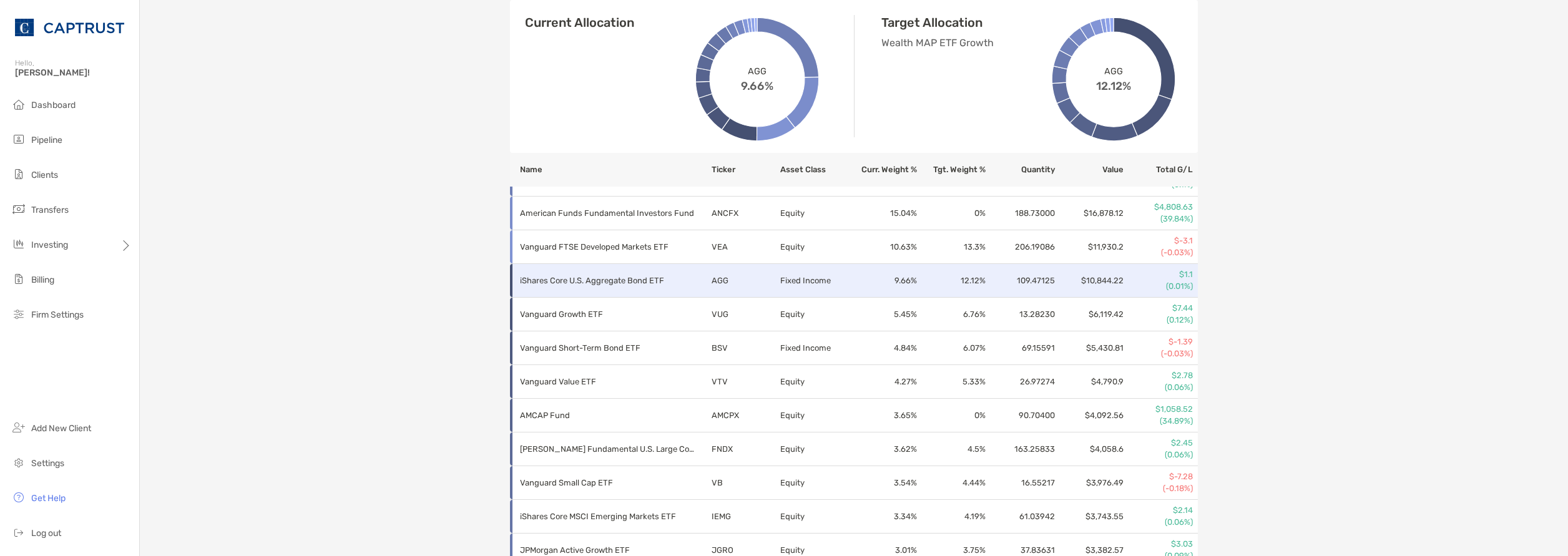
scroll to position [437, 0]
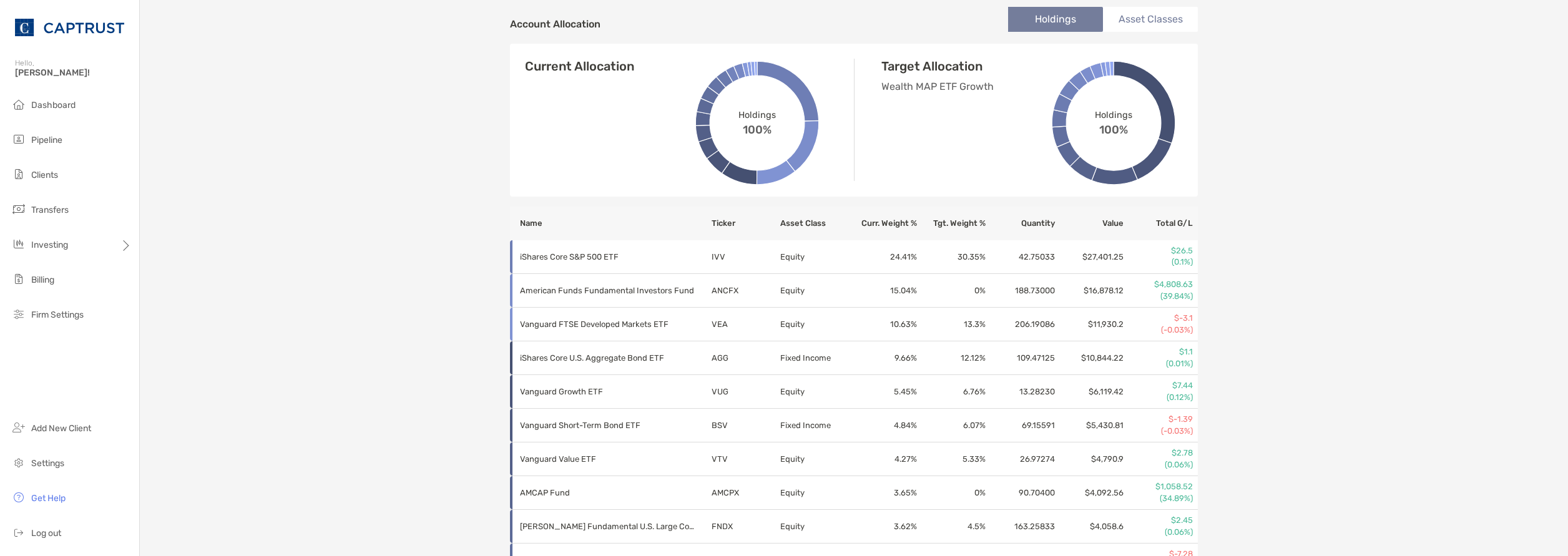
click at [878, 226] on th "Curr. Weight %" at bounding box center [882, 223] width 69 height 34
click at [872, 223] on th "Curr. Weight %" at bounding box center [882, 223] width 69 height 34
click at [864, 225] on th "Curr. Weight %" at bounding box center [882, 223] width 69 height 34
click at [963, 226] on th "Tgt. Weight %" at bounding box center [952, 223] width 69 height 34
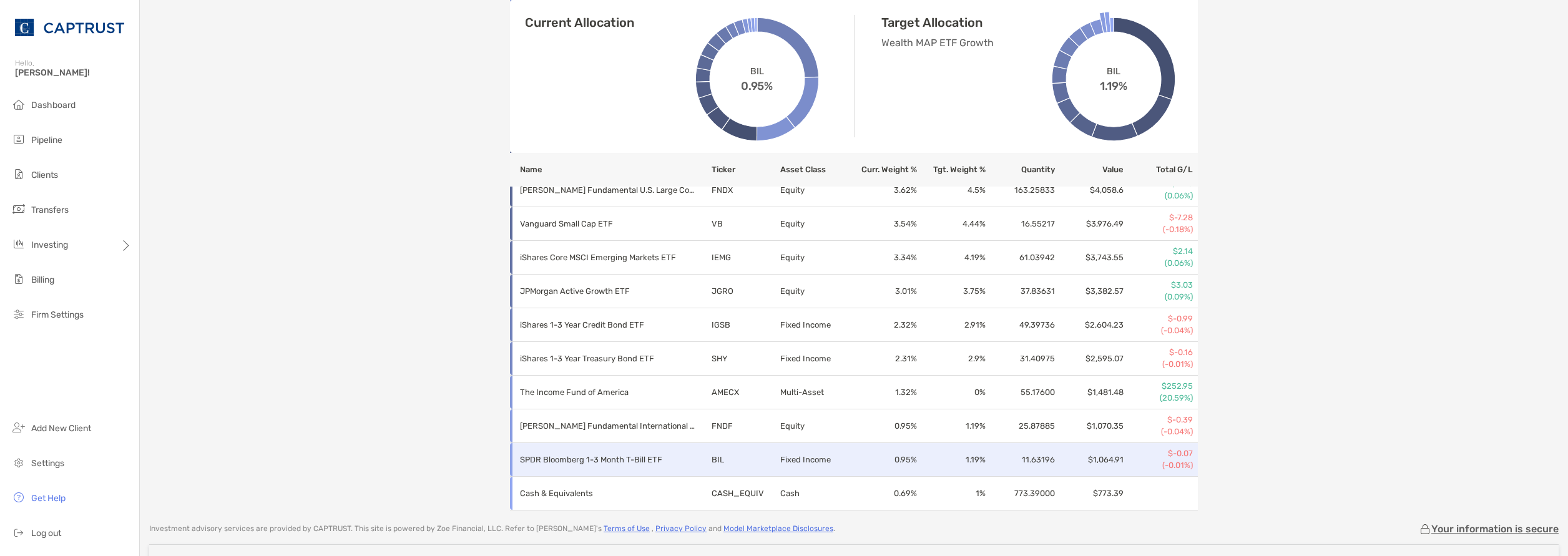
scroll to position [811, 0]
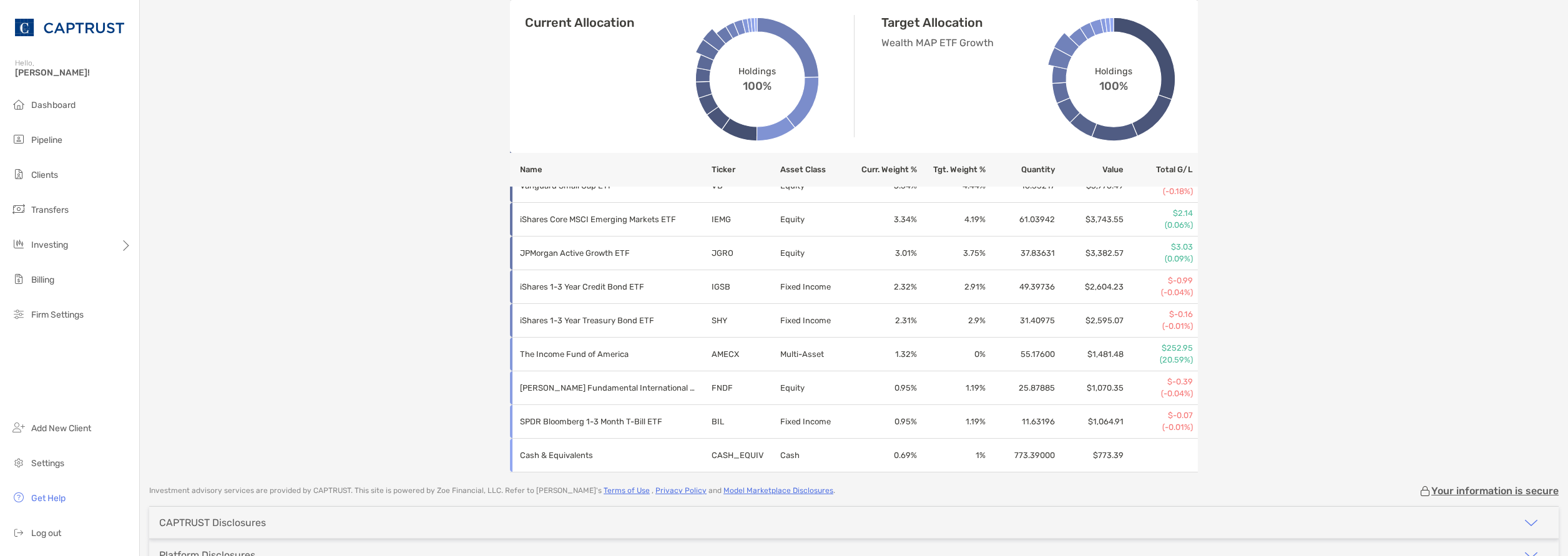
click at [963, 165] on th "Tgt. Weight %" at bounding box center [952, 170] width 69 height 34
click at [958, 167] on th "Tgt. Weight %" at bounding box center [952, 170] width 69 height 34
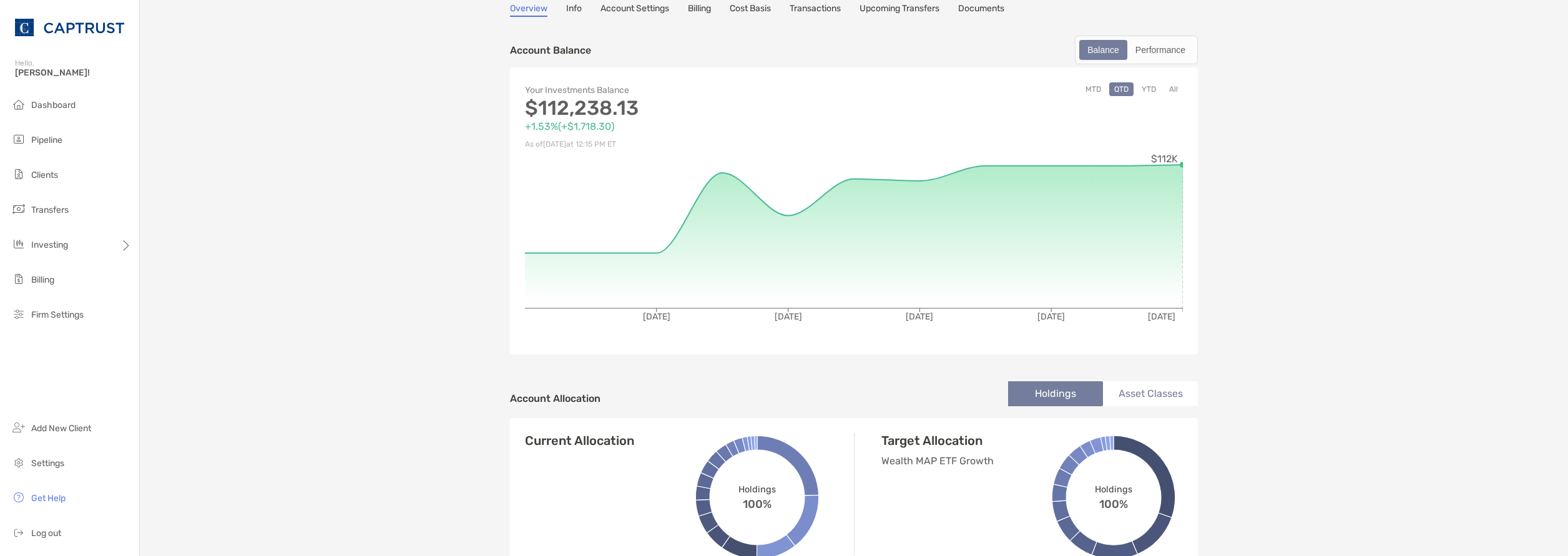
scroll to position [0, 0]
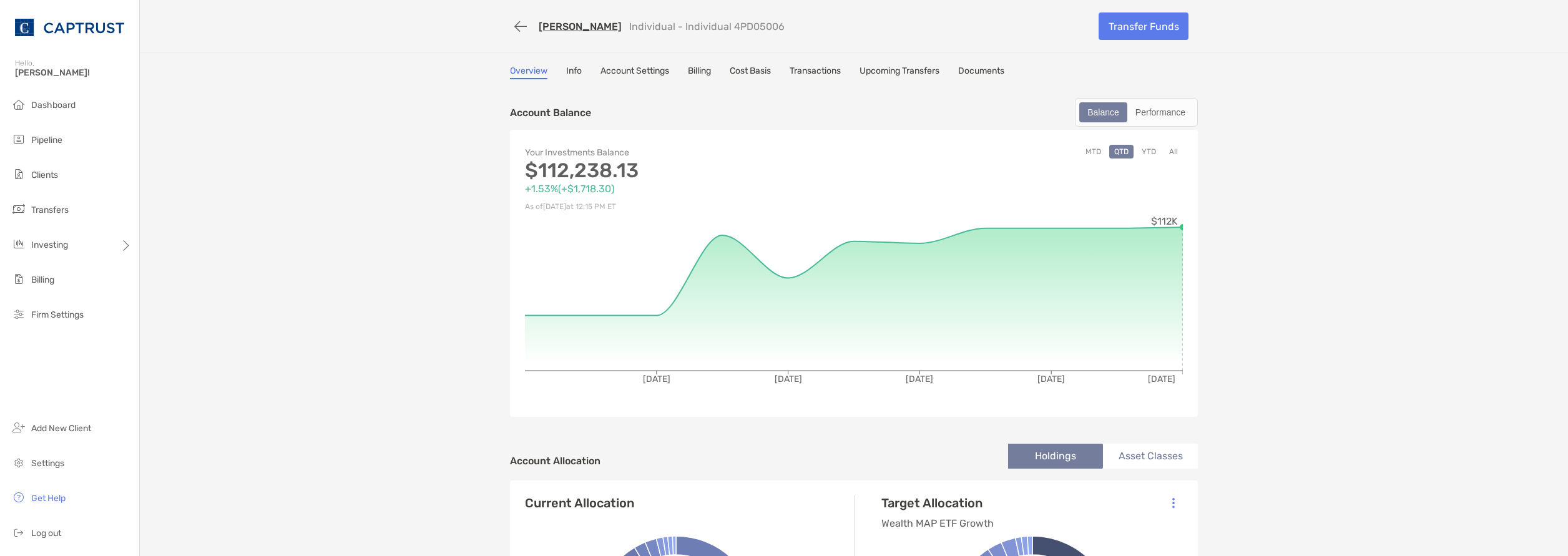
click at [818, 67] on link "Transactions" at bounding box center [815, 72] width 51 height 14
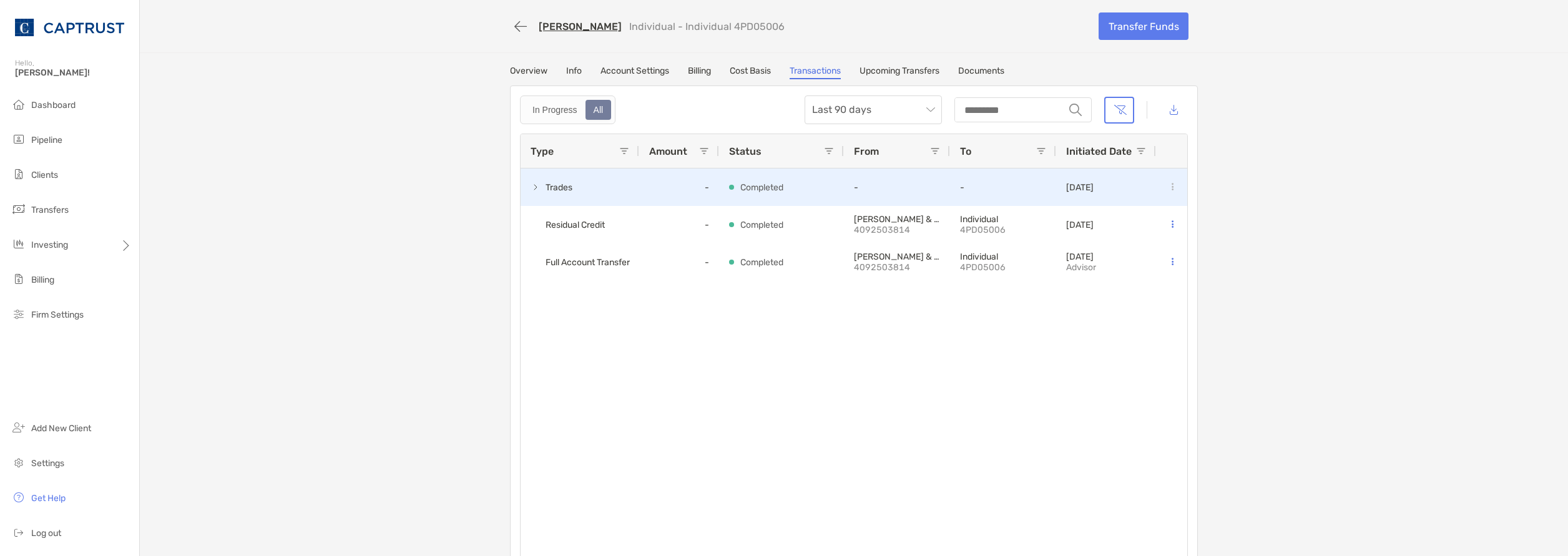
click at [532, 189] on span at bounding box center [535, 186] width 10 height 10
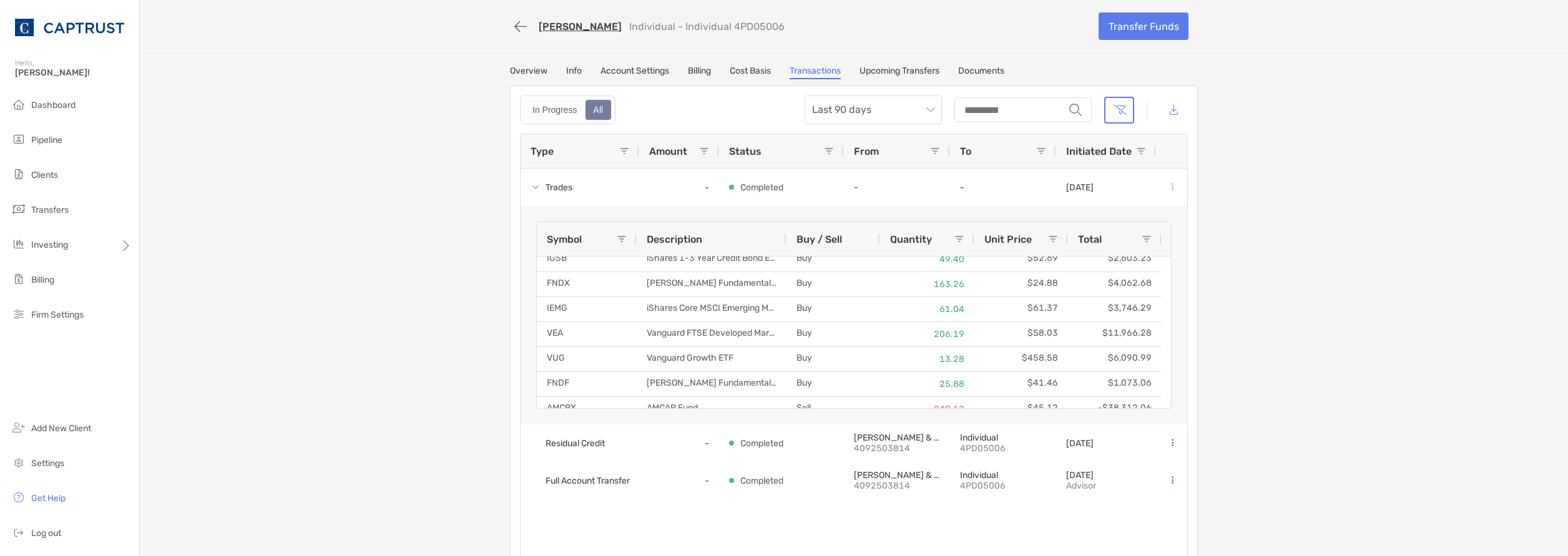
scroll to position [64, 0]
click at [759, 70] on link "Cost Basis" at bounding box center [750, 72] width 41 height 14
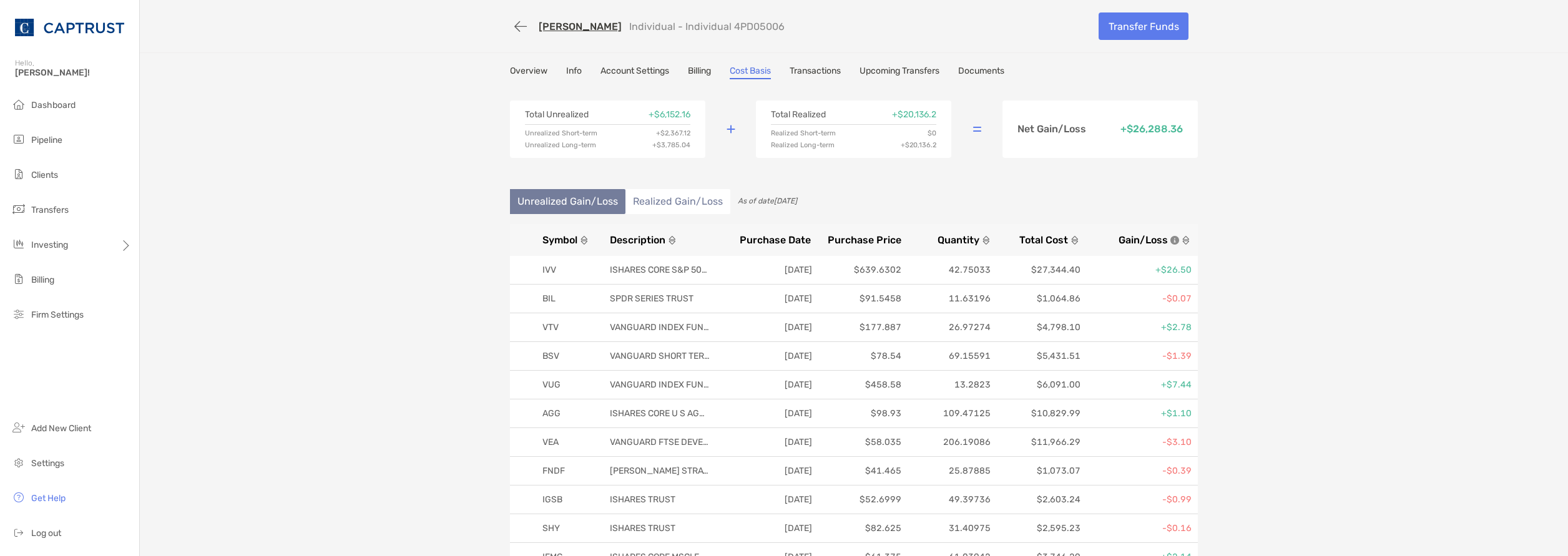
click at [624, 71] on link "Account Settings" at bounding box center [635, 72] width 69 height 14
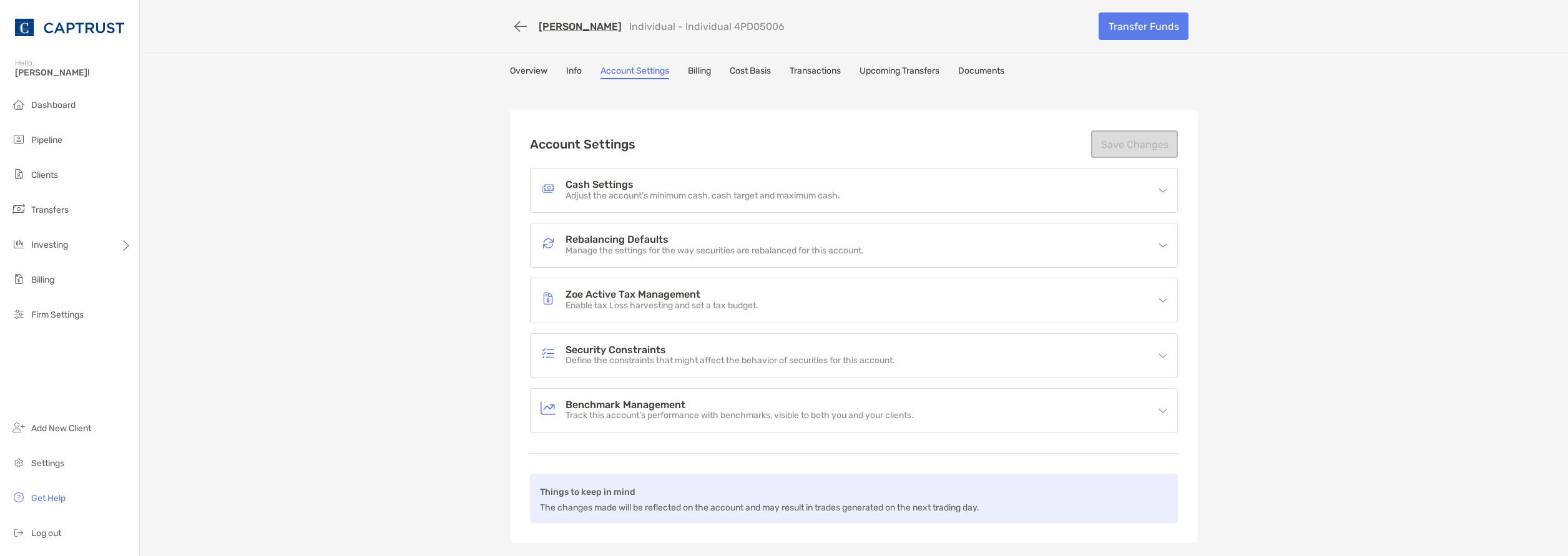
click at [577, 72] on link "Info" at bounding box center [574, 72] width 16 height 14
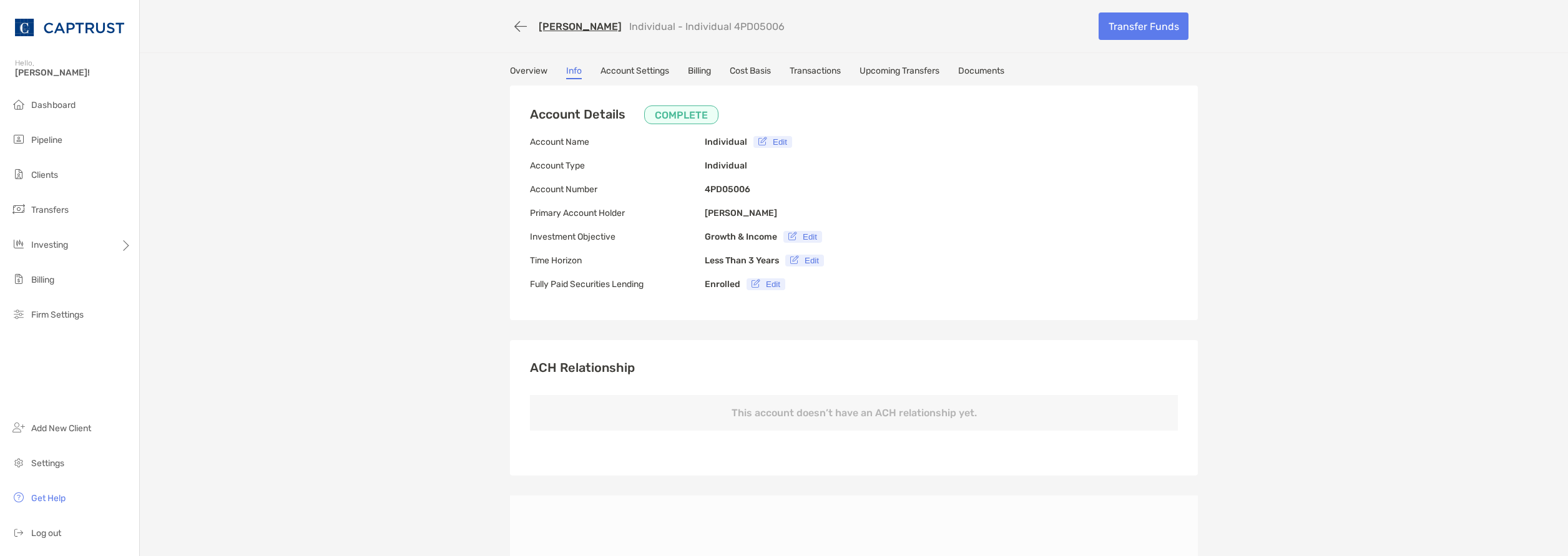
type input "**********"
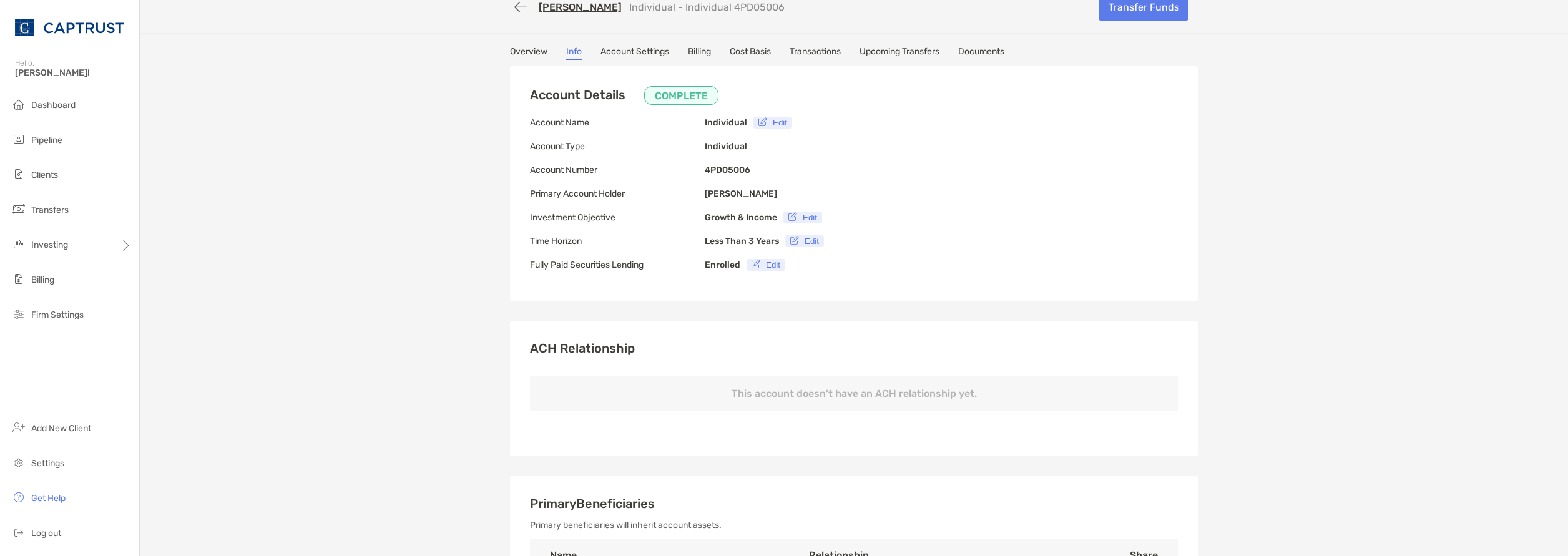
click at [510, 53] on link "Overview" at bounding box center [528, 53] width 37 height 14
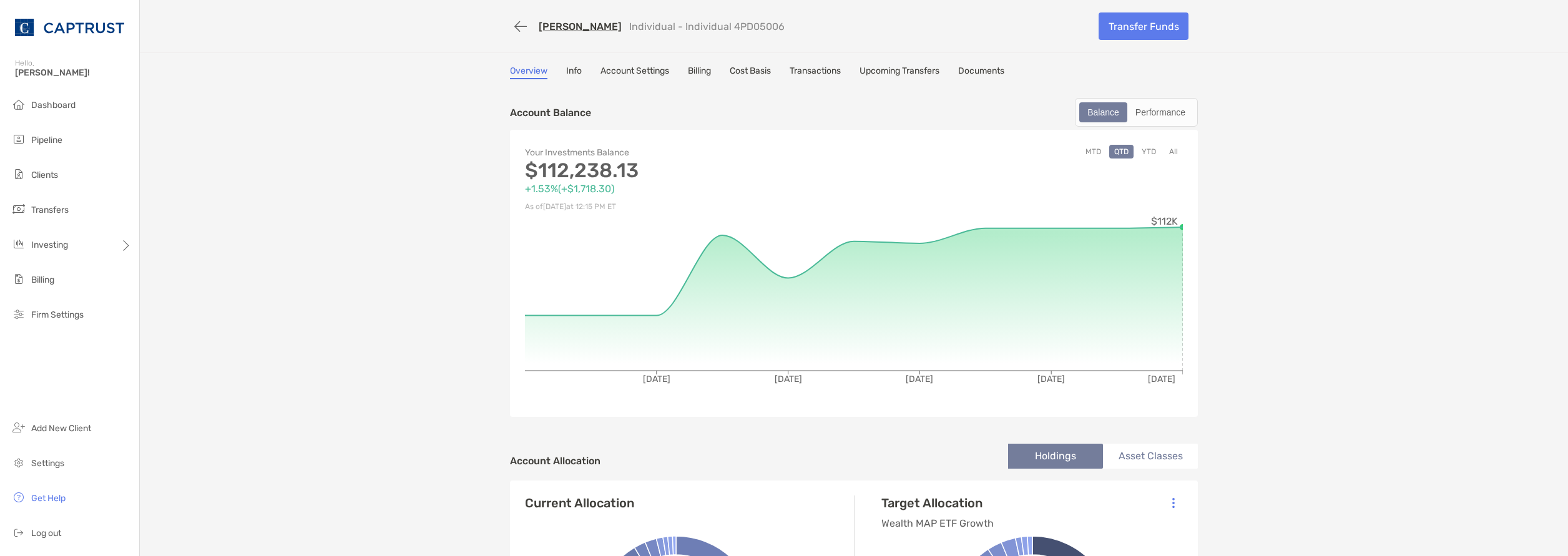
click at [918, 71] on link "Upcoming Transfers" at bounding box center [899, 72] width 80 height 14
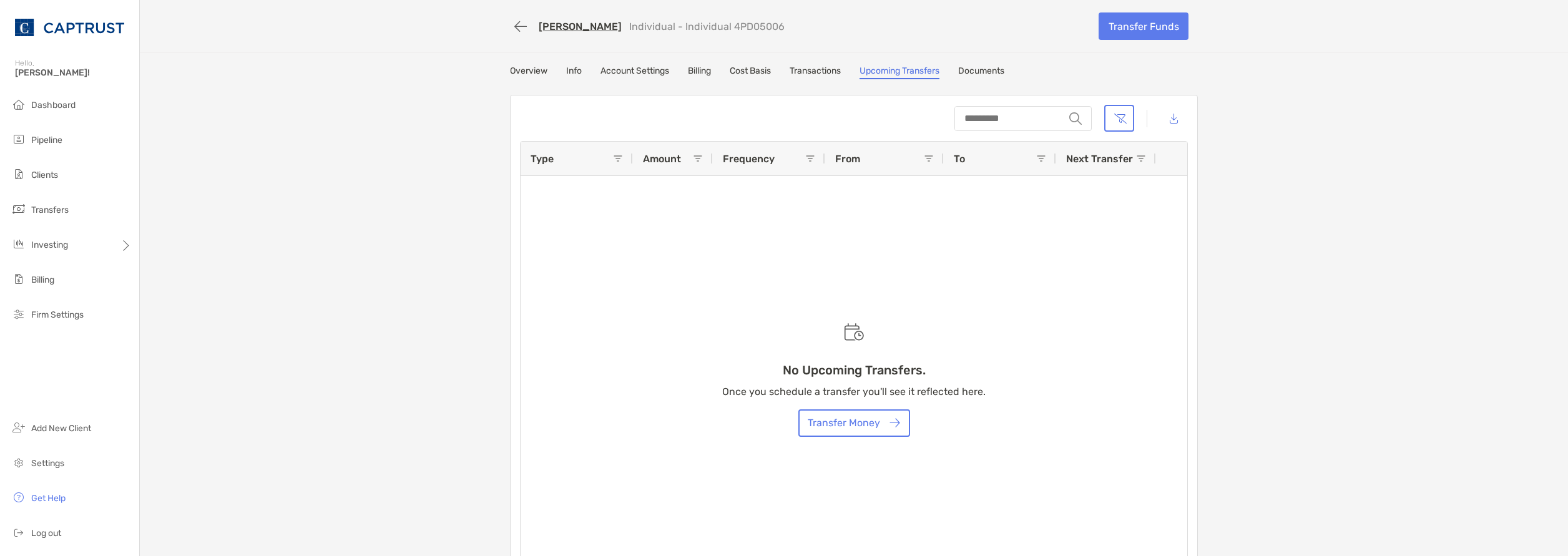
click at [744, 164] on div "No Upcoming Transfers. Once you schedule a transfer you'll see it reflected her…" at bounding box center [854, 357] width 667 height 430
click at [843, 169] on div "No Upcoming Transfers. Once you schedule a transfer you'll see it reflected her…" at bounding box center [854, 357] width 667 height 430
click at [868, 157] on div "No Upcoming Transfers. Once you schedule a transfer you'll see it reflected her…" at bounding box center [854, 357] width 667 height 430
drag, startPoint x: 636, startPoint y: 157, endPoint x: 609, endPoint y: 164, distance: 27.9
click at [609, 164] on div "No Upcoming Transfers. Once you schedule a transfer you'll see it reflected her…" at bounding box center [854, 357] width 667 height 430
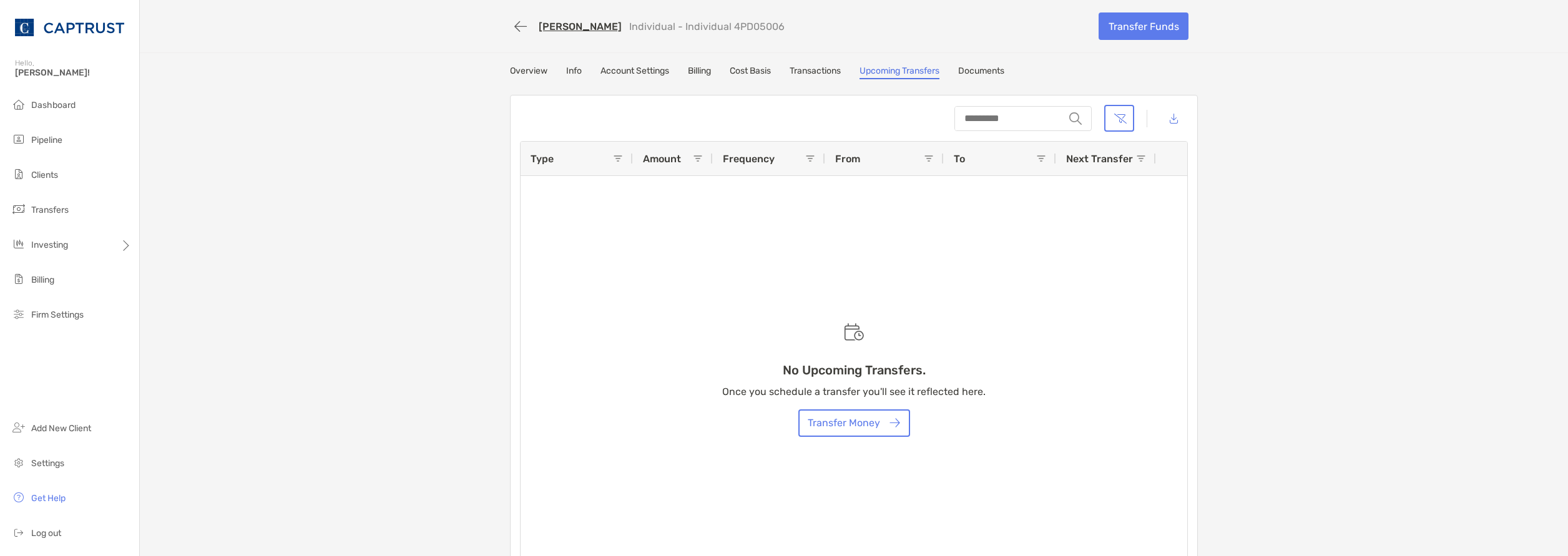
click at [609, 164] on div "No Upcoming Transfers. Once you schedule a transfer you'll see it reflected her…" at bounding box center [854, 357] width 667 height 430
click at [817, 72] on link "Transactions" at bounding box center [815, 72] width 51 height 14
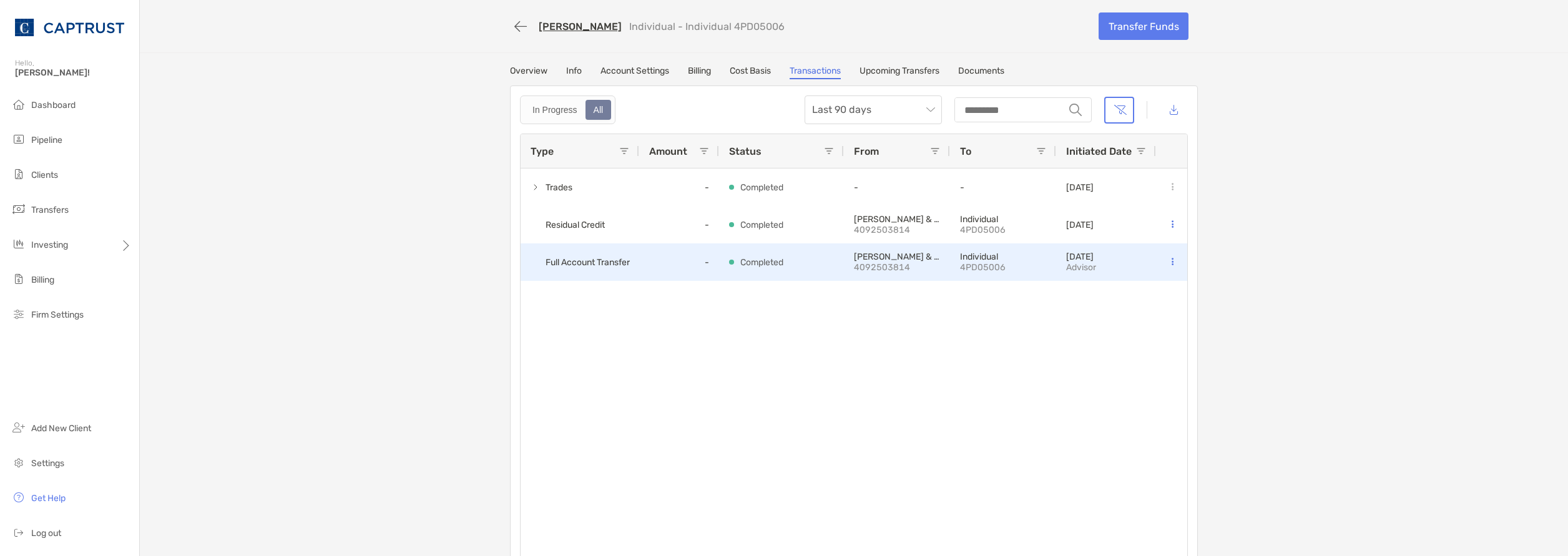
click at [589, 257] on span "Full Account Transfer" at bounding box center [588, 263] width 84 height 21
click at [599, 276] on div "Full Account Transfer" at bounding box center [580, 262] width 118 height 37
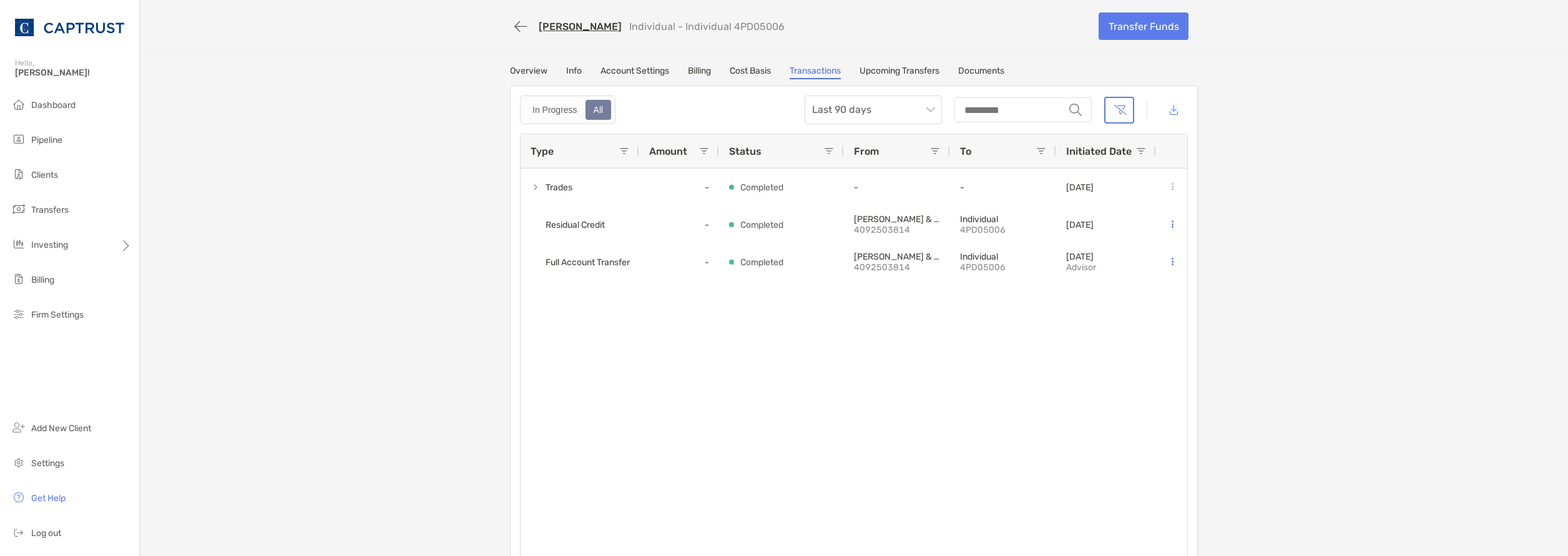
click at [1176, 266] on div at bounding box center [1172, 262] width 31 height 37
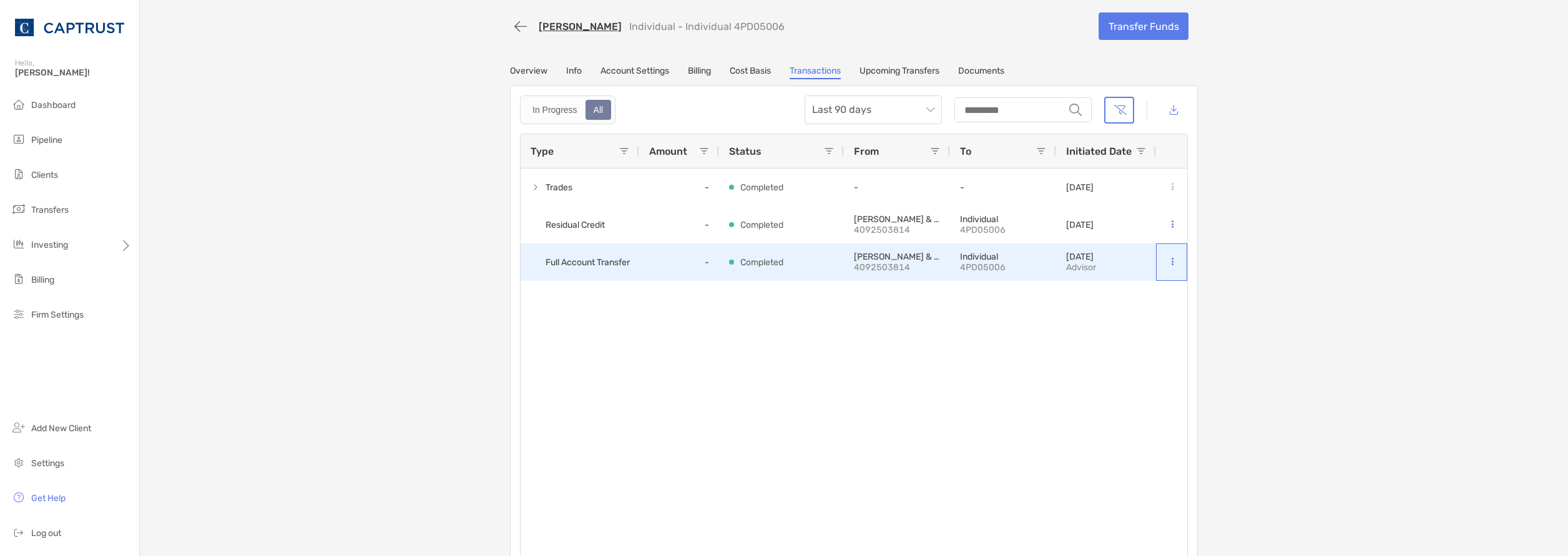
click at [1172, 261] on icon at bounding box center [1173, 261] width 2 height 8
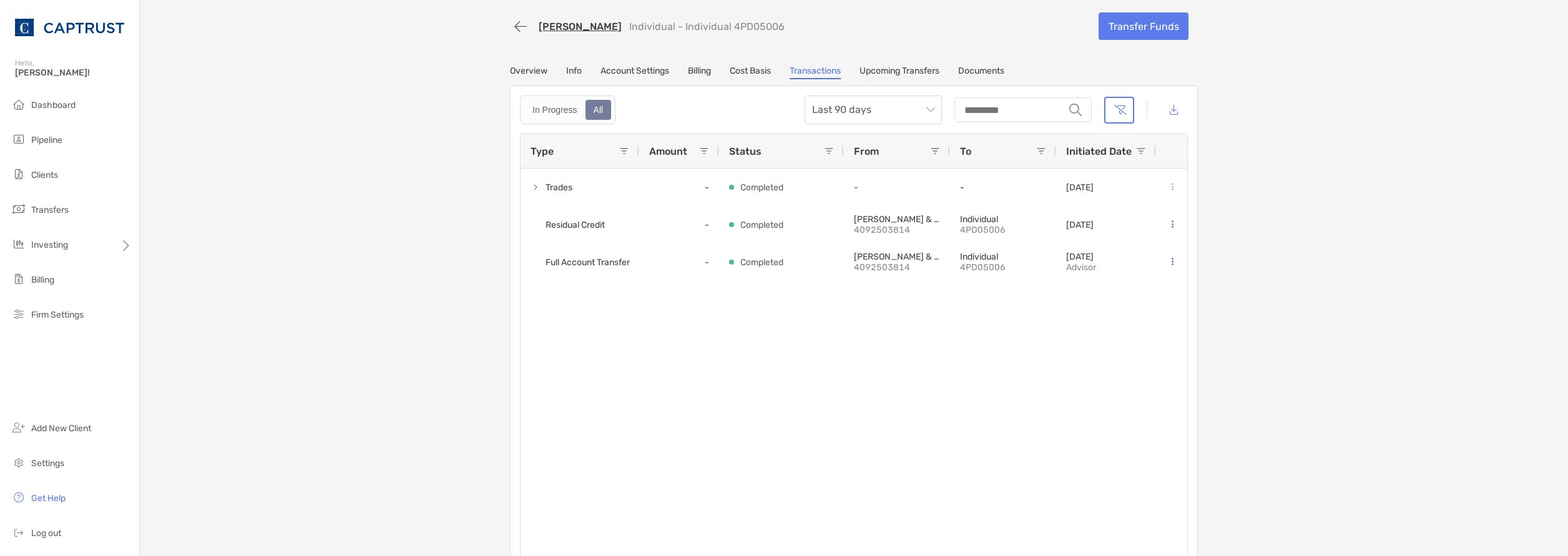
click at [1208, 454] on div "[PERSON_NAME] Individual - Individual 4PD05006 Transfer Funds Overview Info Acc…" at bounding box center [854, 287] width 1429 height 574
click at [791, 456] on div "Trades - Completed - - [DATE] Residual Credit - Completed [PERSON_NAME] & CO. 4…" at bounding box center [854, 366] width 667 height 396
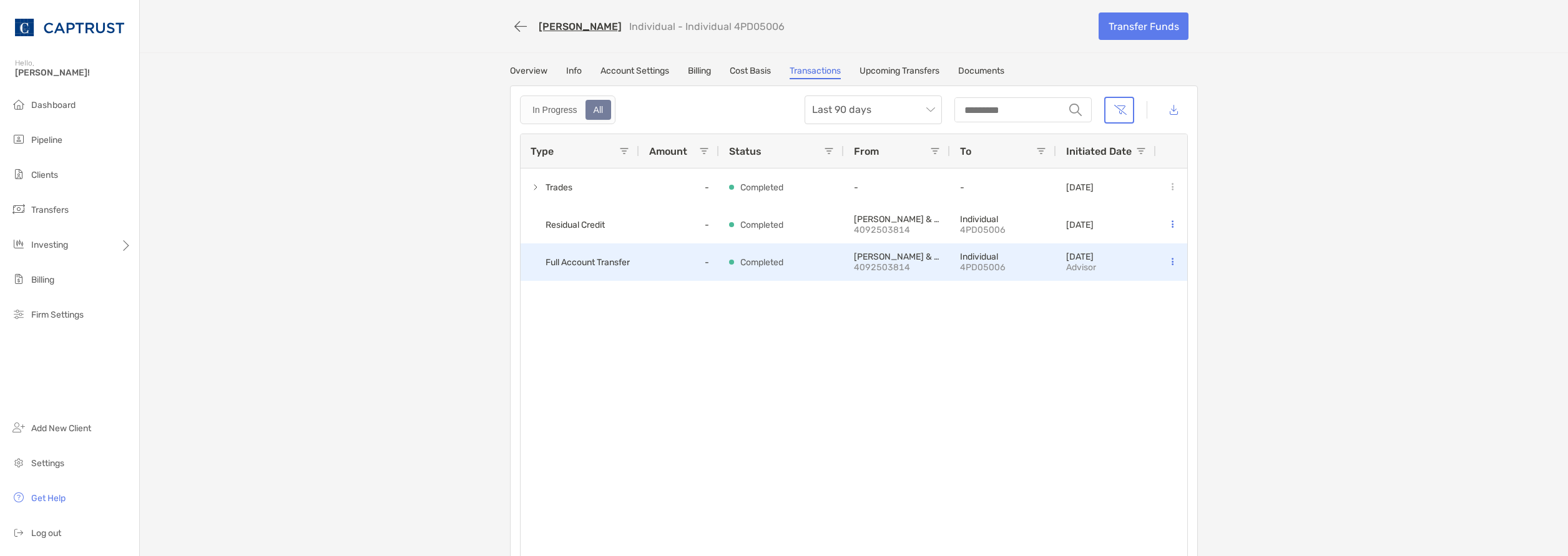
click at [720, 265] on div "Completed" at bounding box center [781, 262] width 124 height 37
click at [616, 270] on span "Full Account Transfer" at bounding box center [588, 263] width 84 height 21
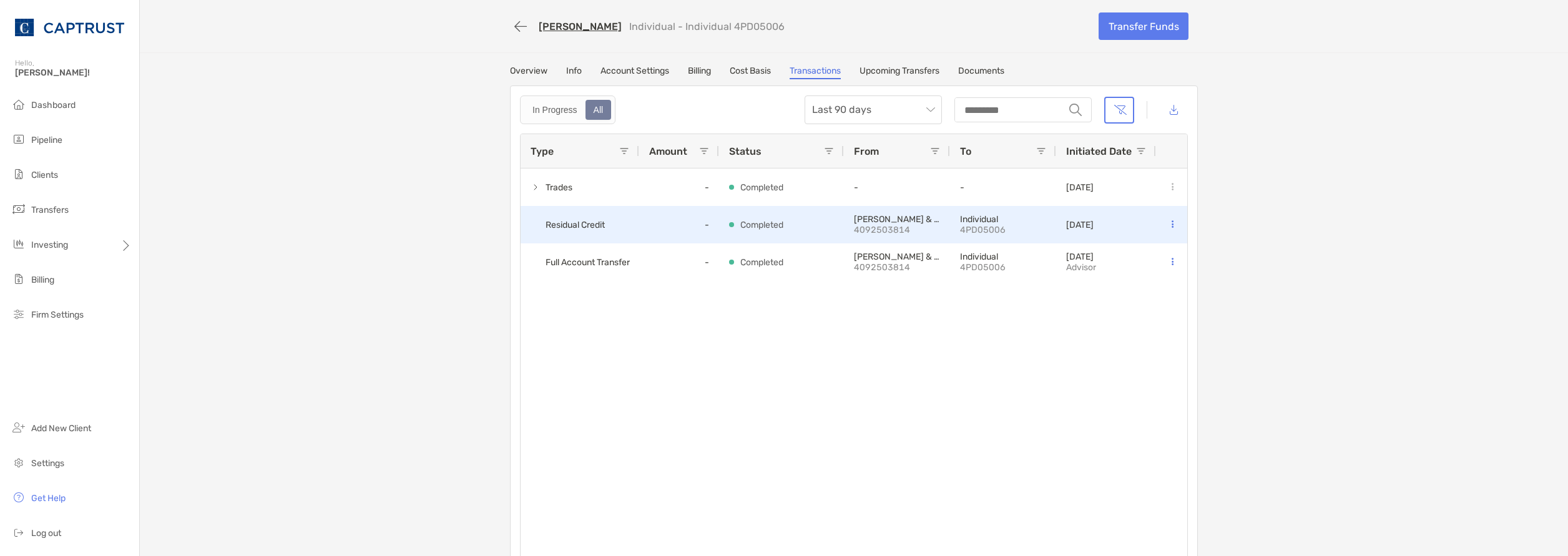
click at [570, 234] on span "Residual Credit" at bounding box center [575, 225] width 59 height 21
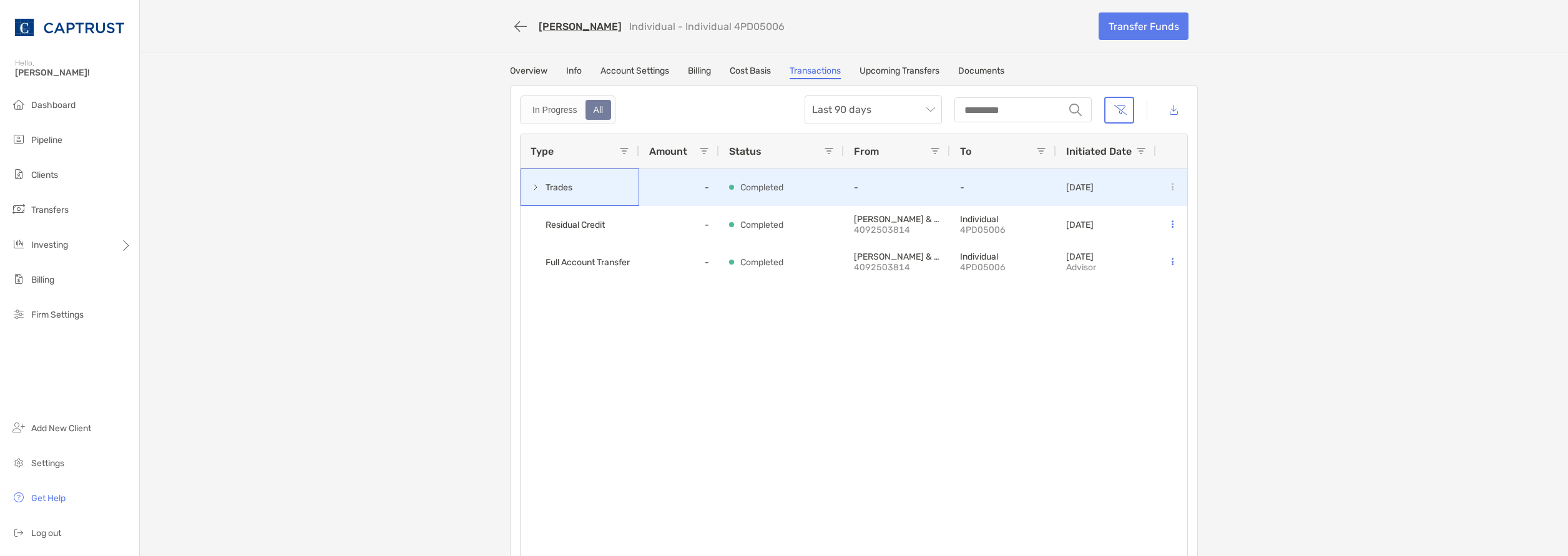
click at [524, 191] on div "Trades" at bounding box center [580, 187] width 118 height 37
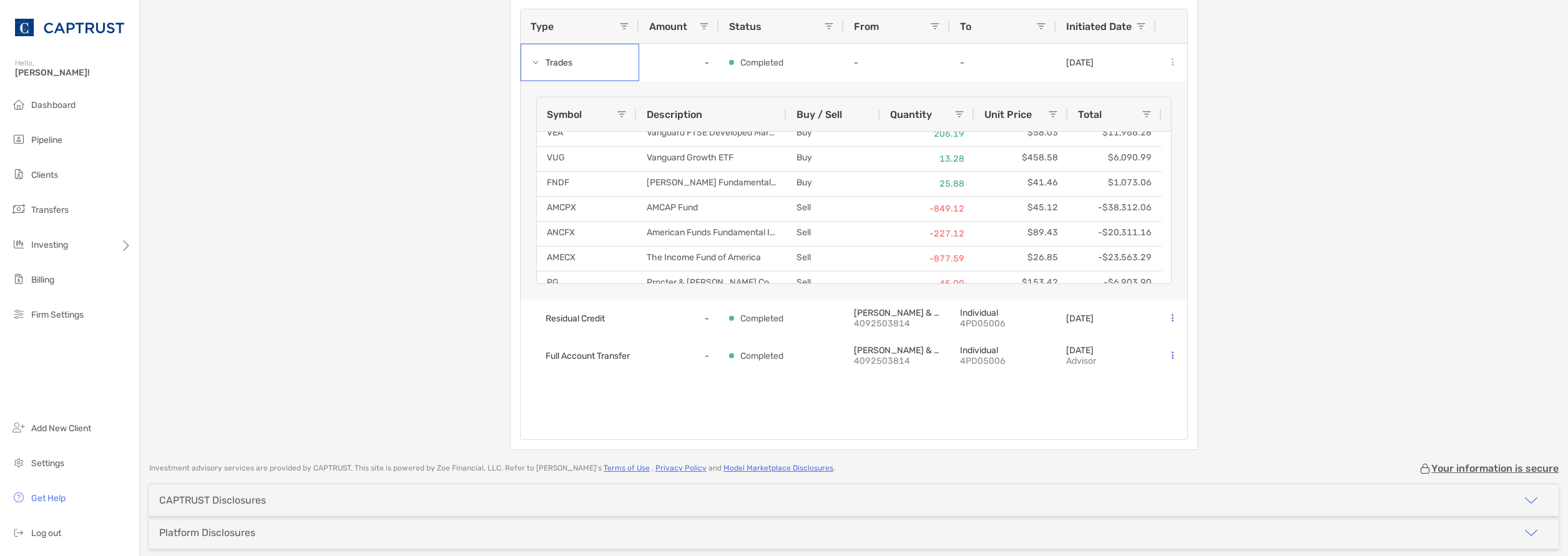
scroll to position [50, 0]
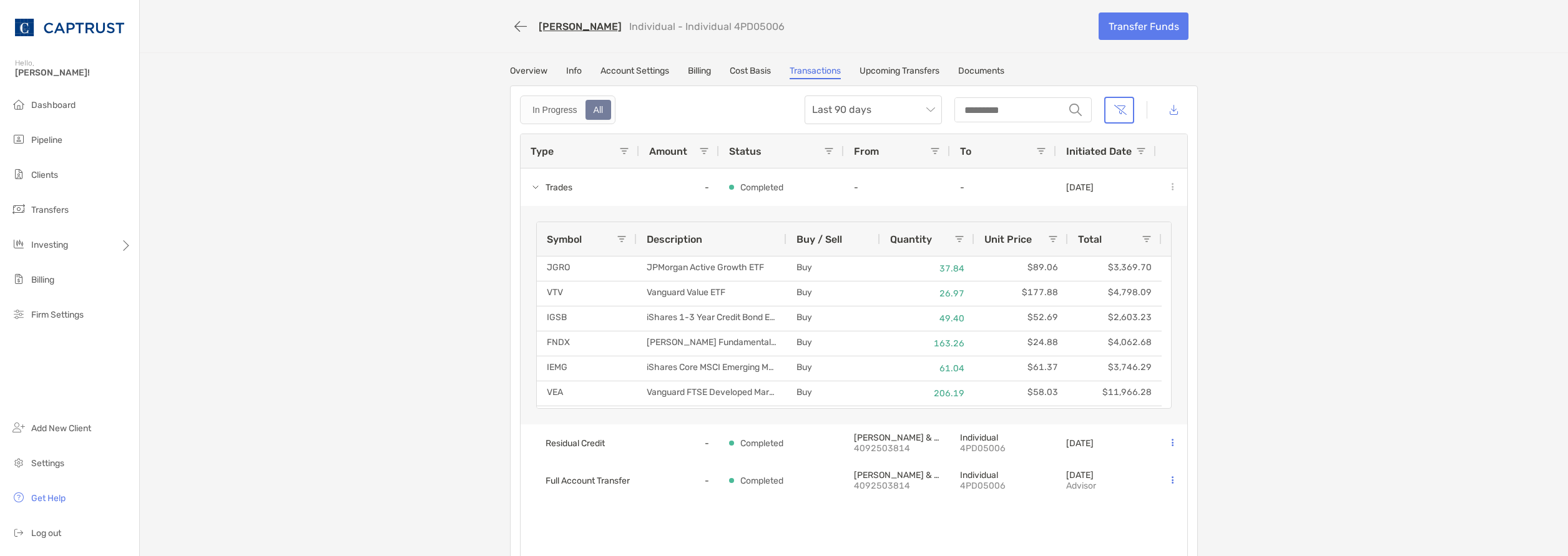
click at [521, 69] on link "Overview" at bounding box center [528, 72] width 37 height 14
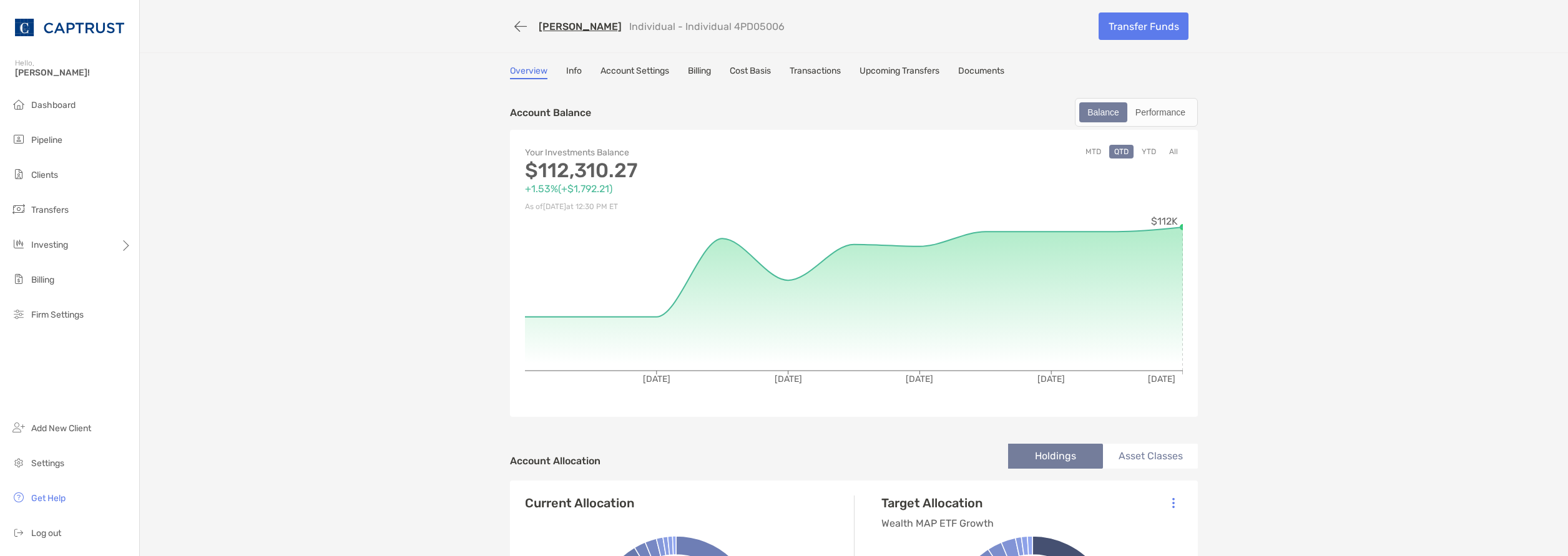
click at [808, 71] on link "Transactions" at bounding box center [815, 72] width 51 height 14
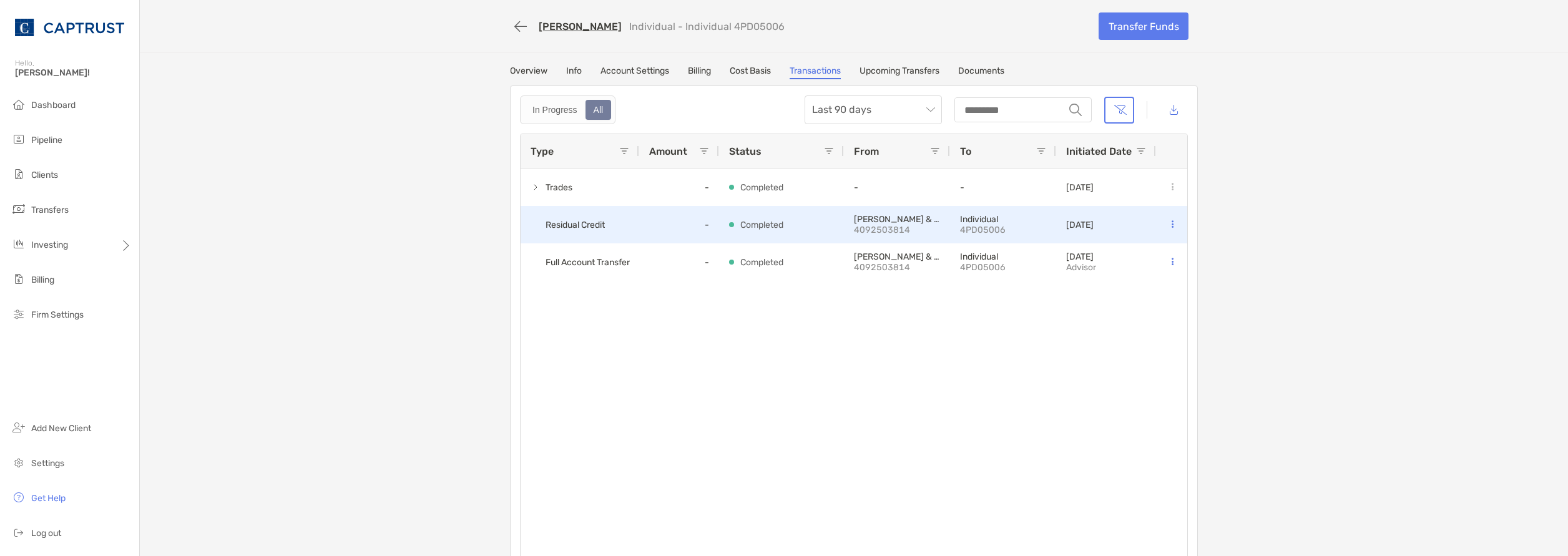
click at [582, 229] on span "Residual Credit" at bounding box center [575, 225] width 59 height 21
click at [549, 229] on span "Residual Credit" at bounding box center [575, 225] width 59 height 21
click at [639, 225] on div "-" at bounding box center [679, 224] width 80 height 37
drag, startPoint x: 720, startPoint y: 224, endPoint x: 822, endPoint y: 223, distance: 102.0
click at [723, 224] on div "Completed" at bounding box center [781, 224] width 124 height 37
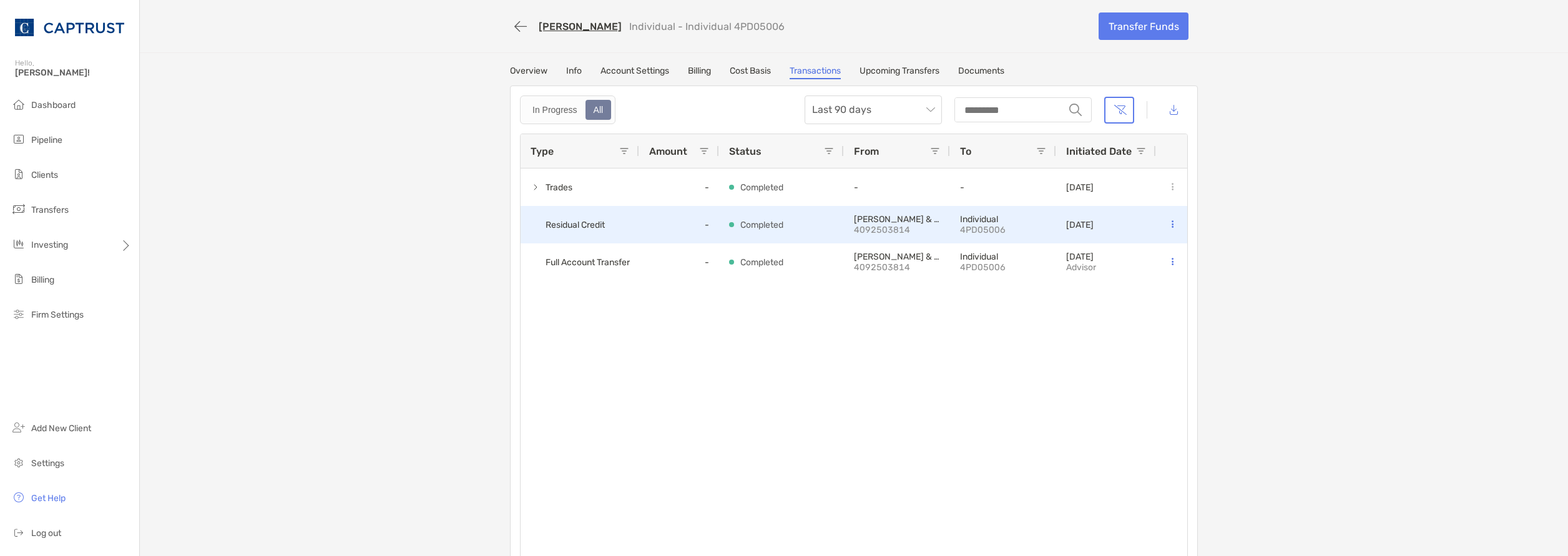
click at [855, 222] on p "[PERSON_NAME] & CO." at bounding box center [897, 219] width 86 height 10
click at [1172, 224] on icon at bounding box center [1173, 224] width 2 height 8
click at [879, 236] on div "[PERSON_NAME] & CO. 4092503814" at bounding box center [897, 224] width 86 height 37
click at [759, 222] on p "Completed" at bounding box center [761, 225] width 43 height 16
click at [677, 218] on div "-" at bounding box center [679, 224] width 80 height 37
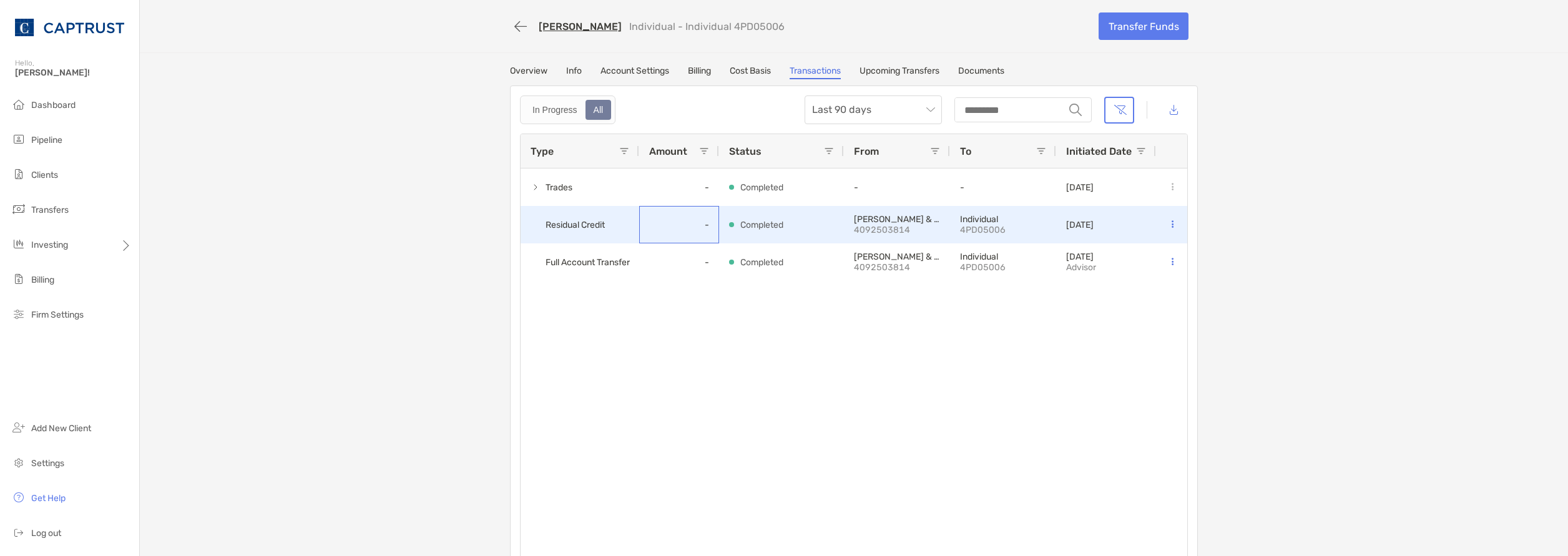
click at [641, 226] on div "-" at bounding box center [679, 224] width 80 height 37
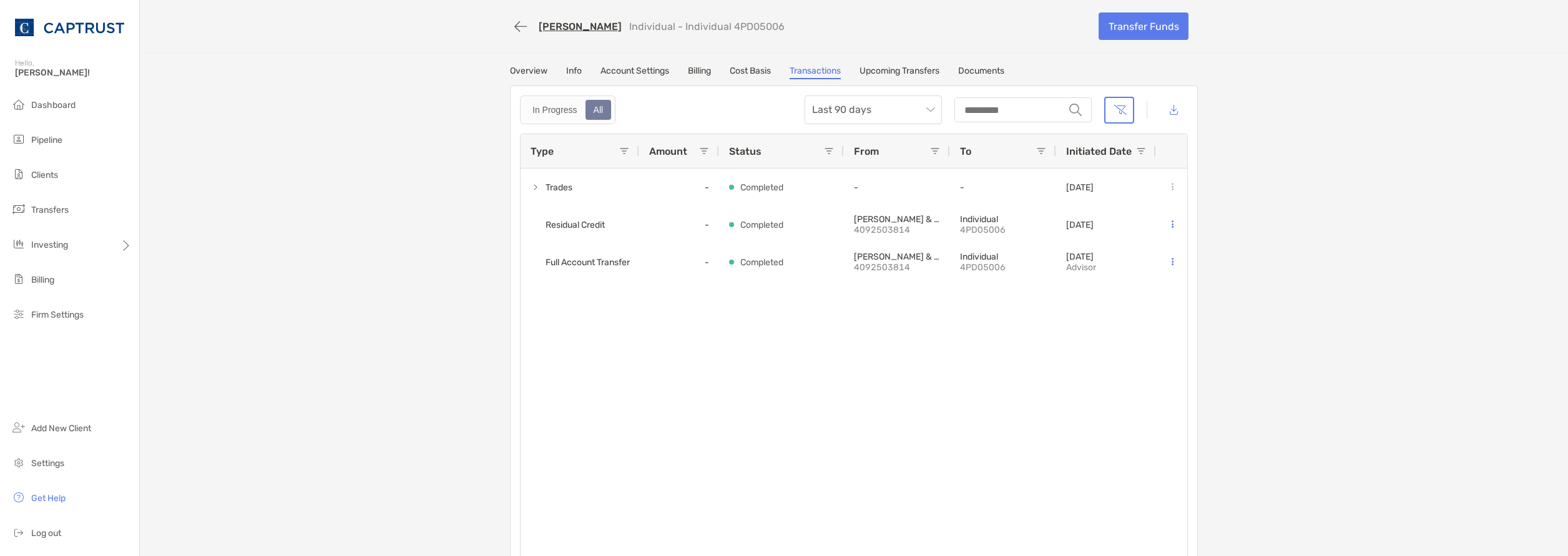
click at [533, 70] on link "Overview" at bounding box center [528, 72] width 37 height 14
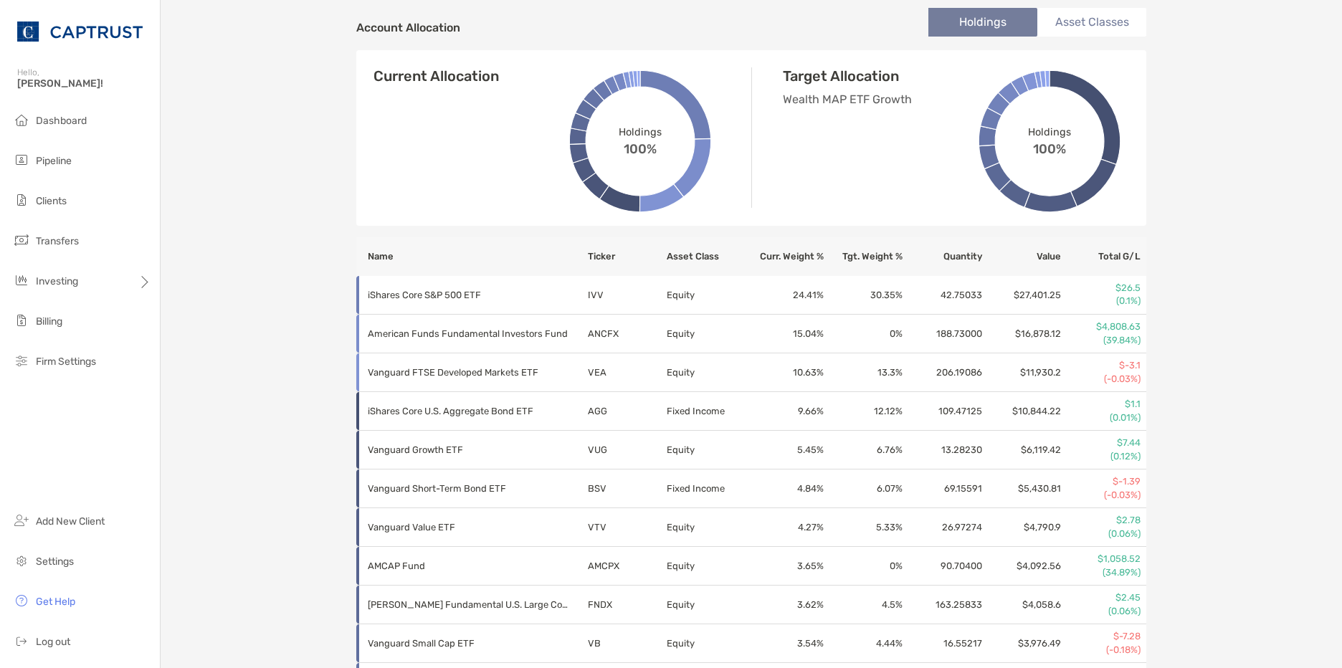
scroll to position [574, 0]
